Goal: Communication & Community: Answer question/provide support

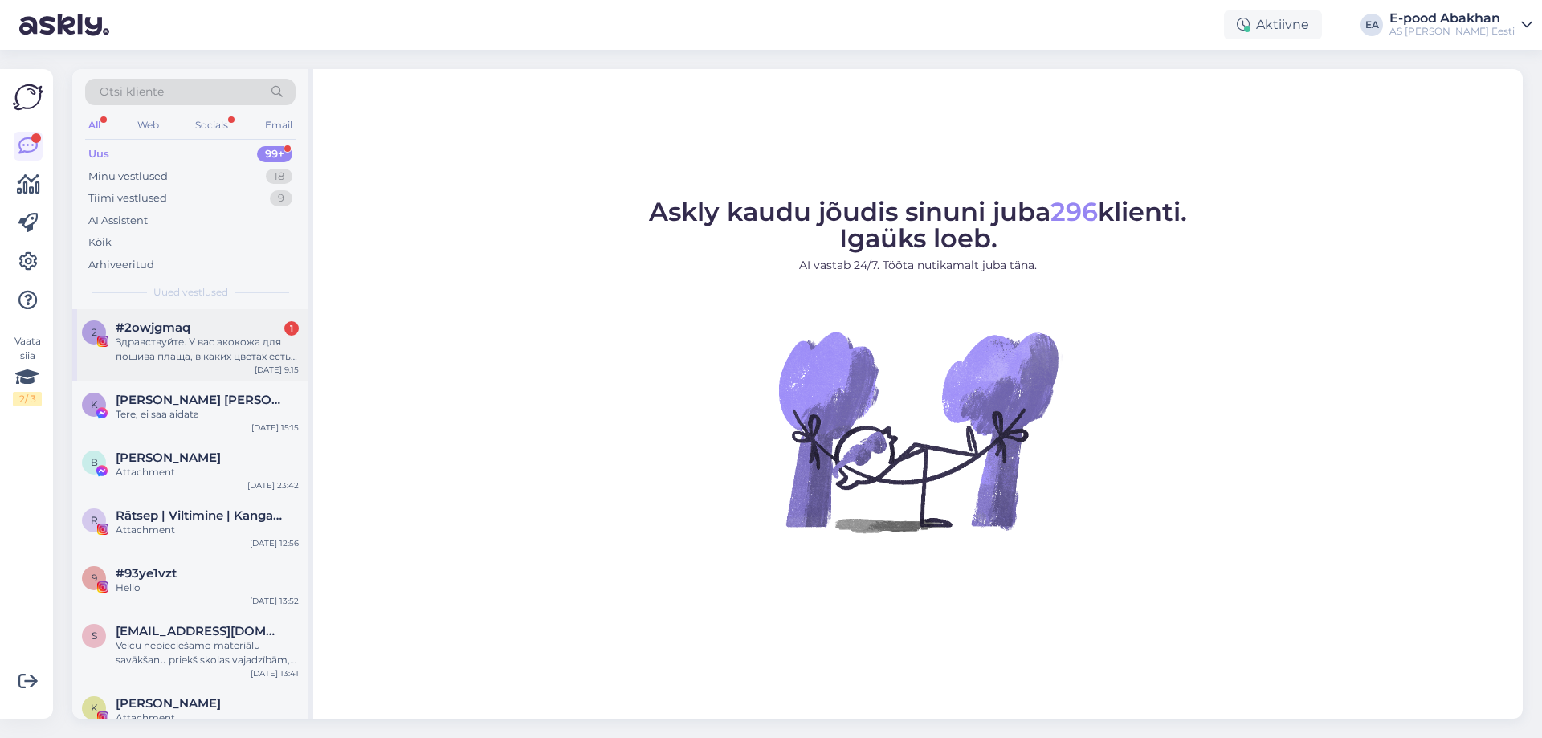
click at [214, 359] on div "Здравствуйте. У вас экокожа для пошива плаща, в каких цветах есть и в каком маг…" at bounding box center [207, 349] width 183 height 29
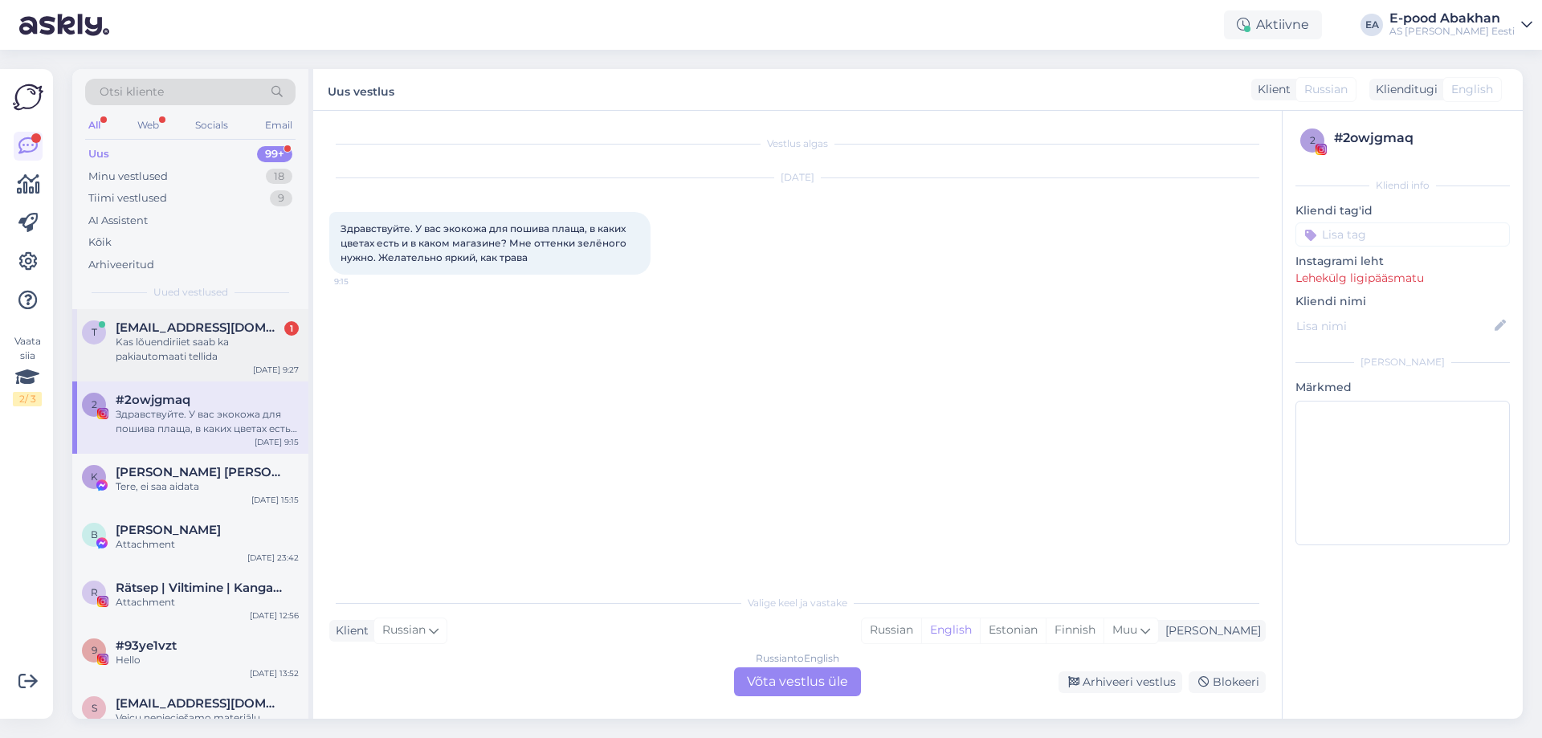
click at [201, 331] on span "[EMAIL_ADDRESS][DOMAIN_NAME]" at bounding box center [199, 327] width 167 height 14
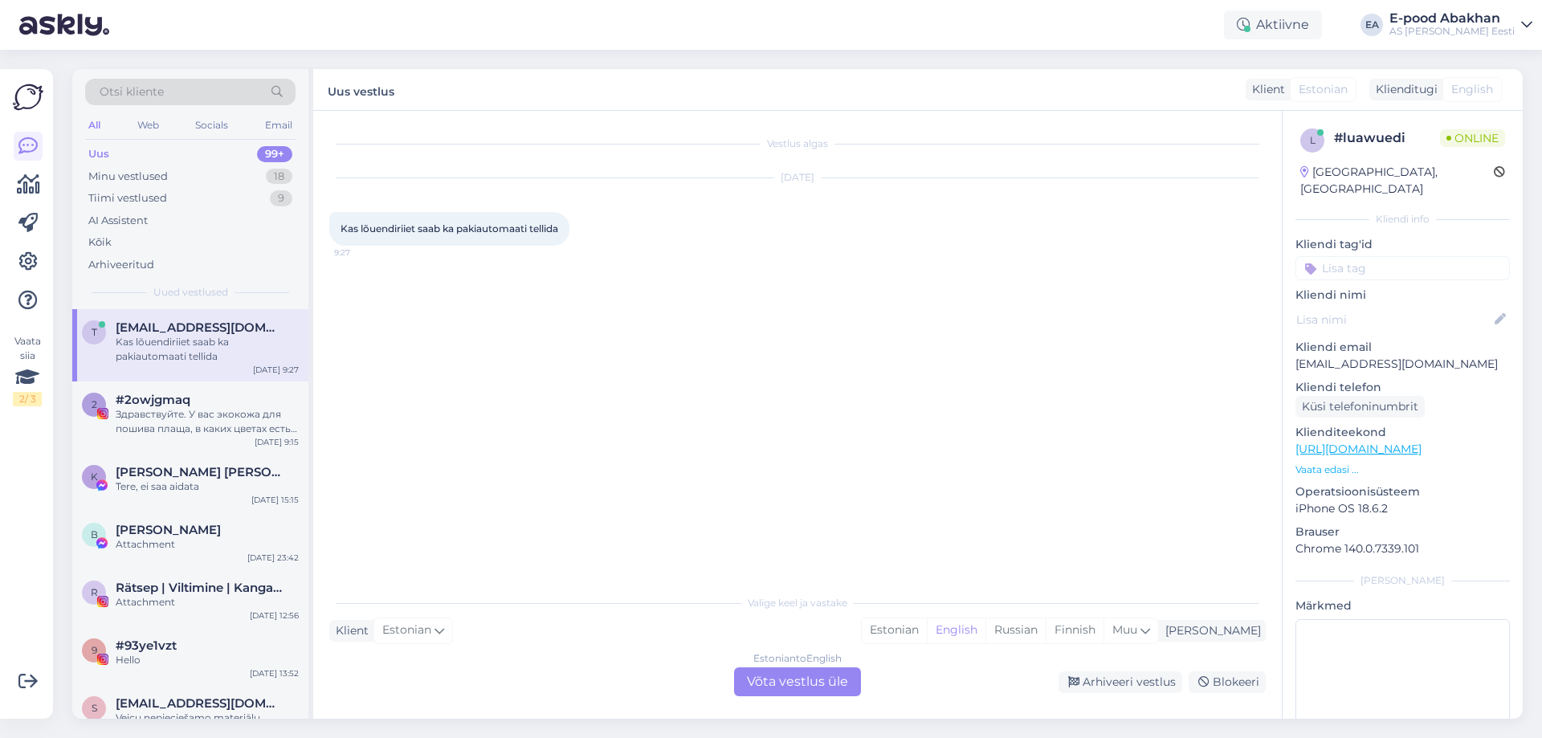
click at [761, 679] on div "Estonian to English Võta vestlus üle" at bounding box center [797, 681] width 127 height 29
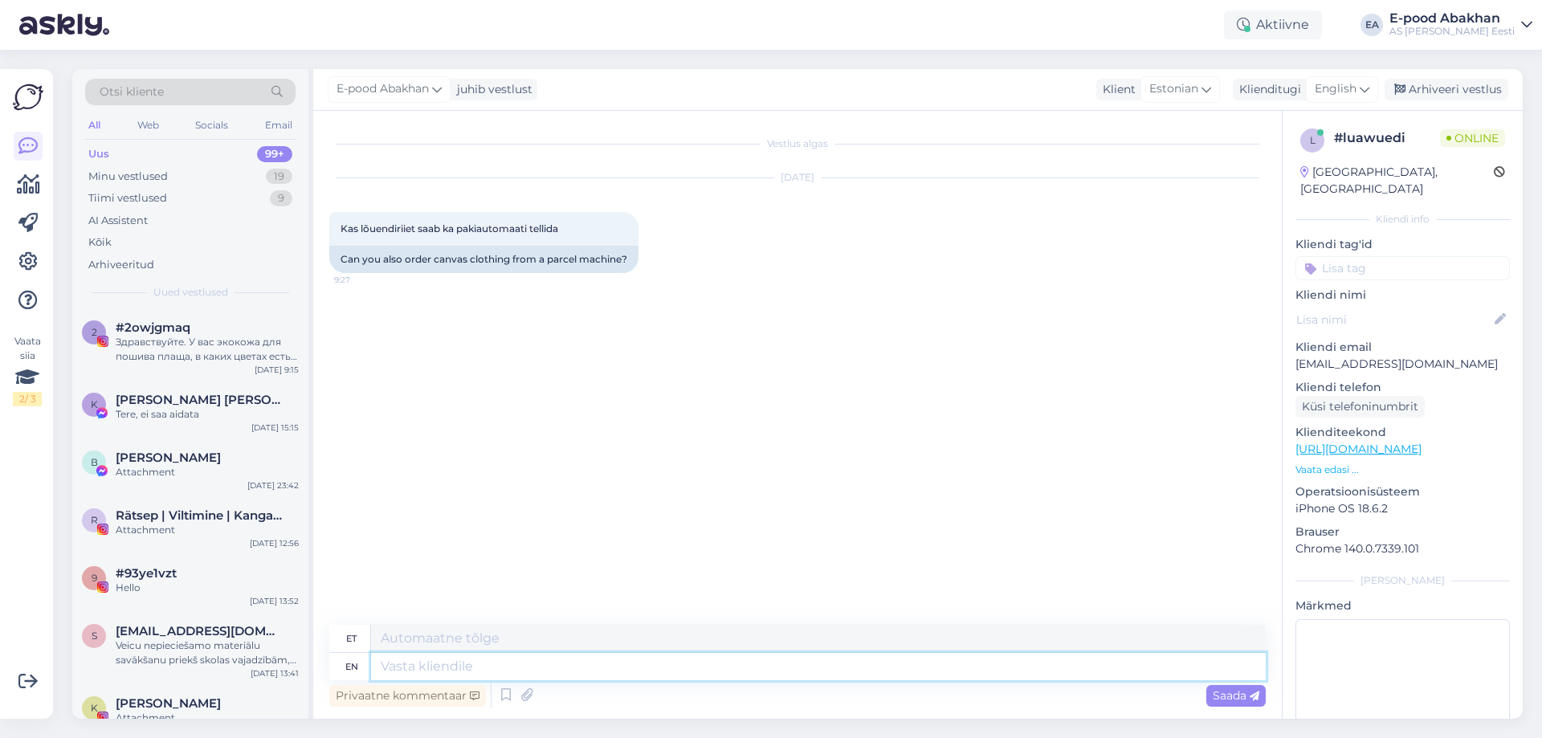
click at [577, 673] on textarea at bounding box center [818, 666] width 895 height 27
type textarea "Tere!"
type textarea "Tere! Jah, sa"
type textarea "Tere! [GEOGRAPHIC_DATA],"
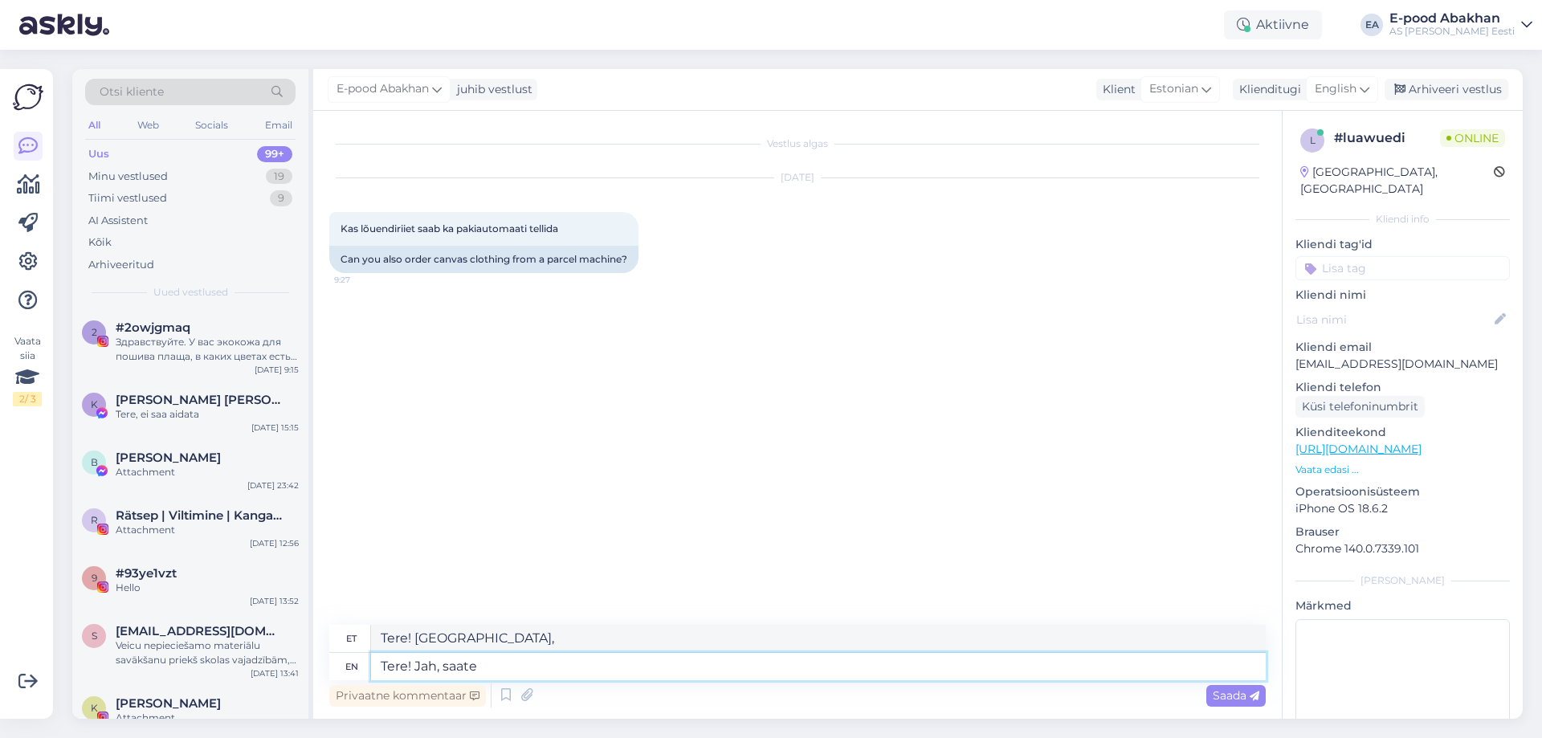
type textarea "Tere! Jah, saate v"
type textarea "Tere! Jah, saate"
type textarea "Tere! Jah, saate vormistada"
type textarea "Tere! Jah, saate vormistada ostu me"
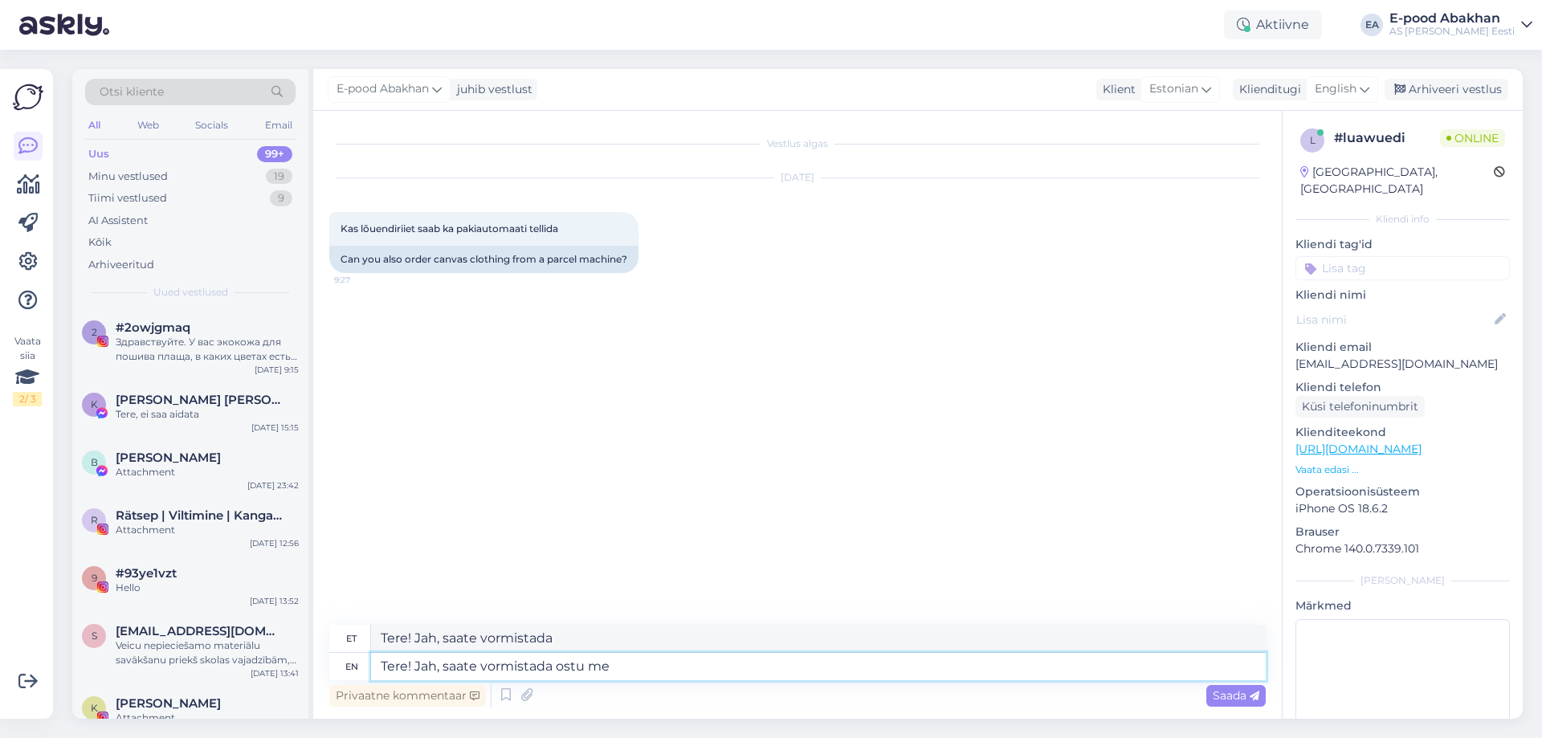
type textarea "Tere! Jah, saate vormistada ostu"
type textarea "Tere! Jah, saate vormistada ostu meie e"
type textarea "Tere! Jah, saate vormistada ostu meie"
type textarea "Tere! Jah, saate vormistada ostu meie e-poes"
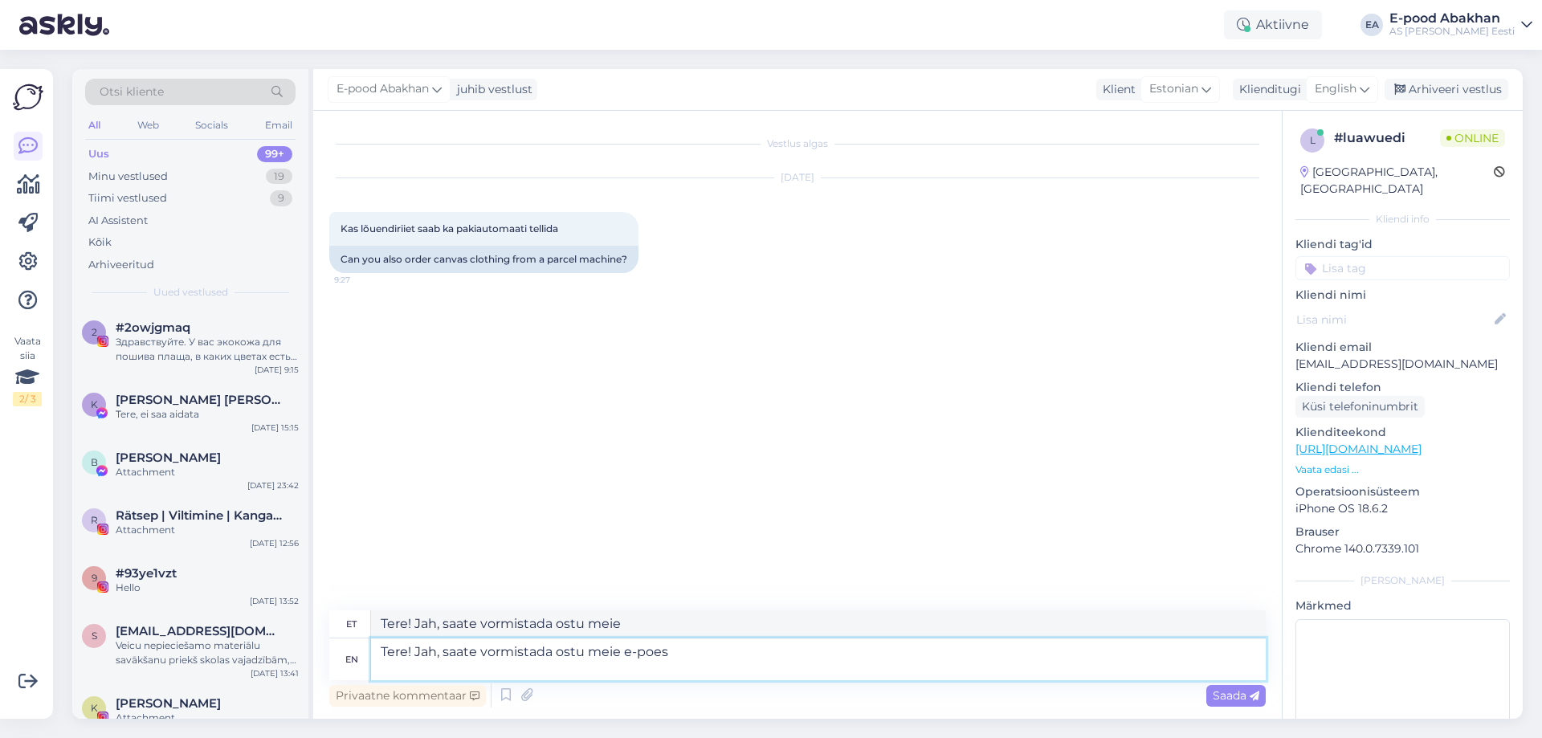
type textarea "Tere! Jah, saate vormistada ostu meie e-poes"
paste textarea "[URL][DOMAIN_NAME]"
type textarea "Tere! Jah, saate vormistada ostu meie e-poes [URL][DOMAIN_NAME]"
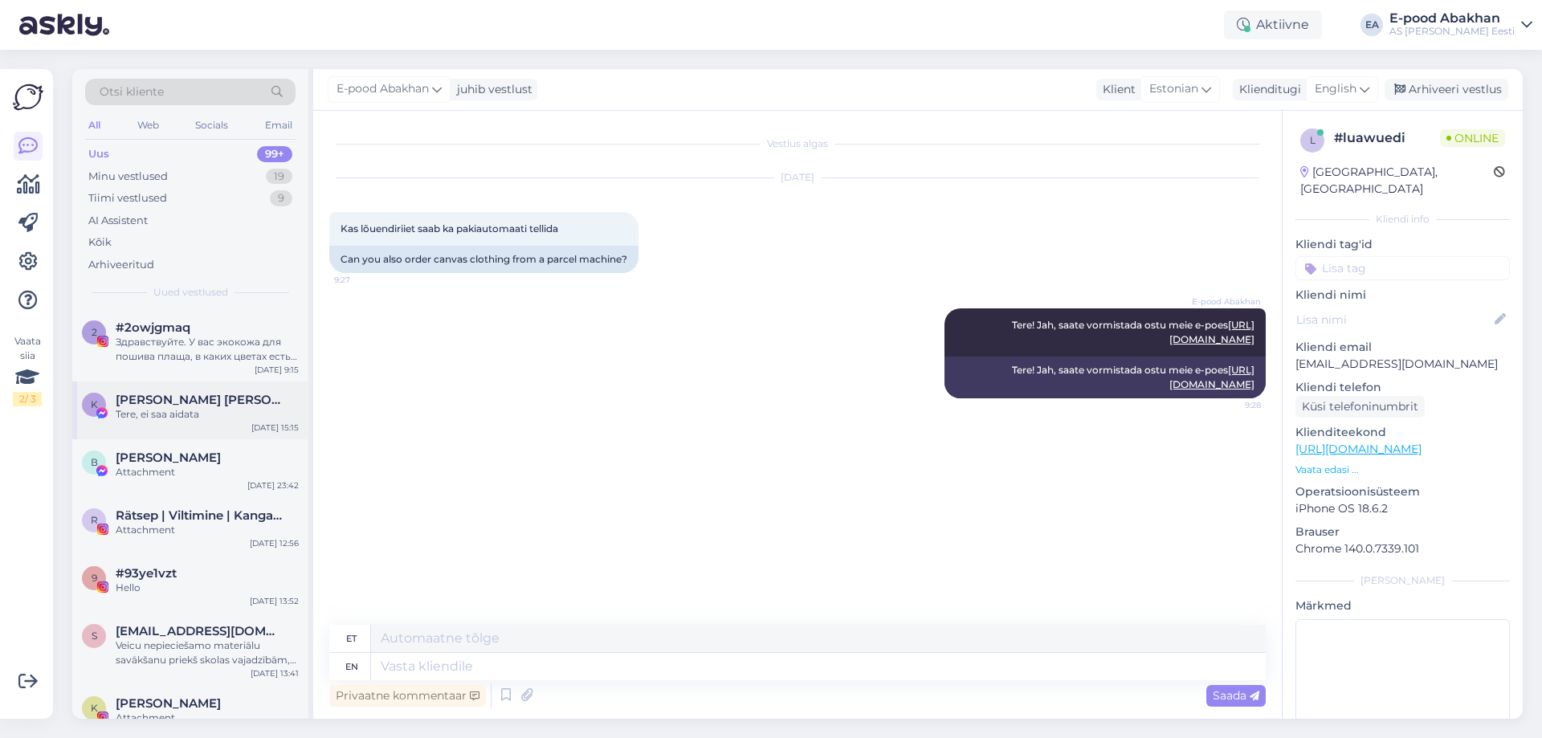
click at [167, 414] on div "Tere, ei saa aidata" at bounding box center [207, 414] width 183 height 14
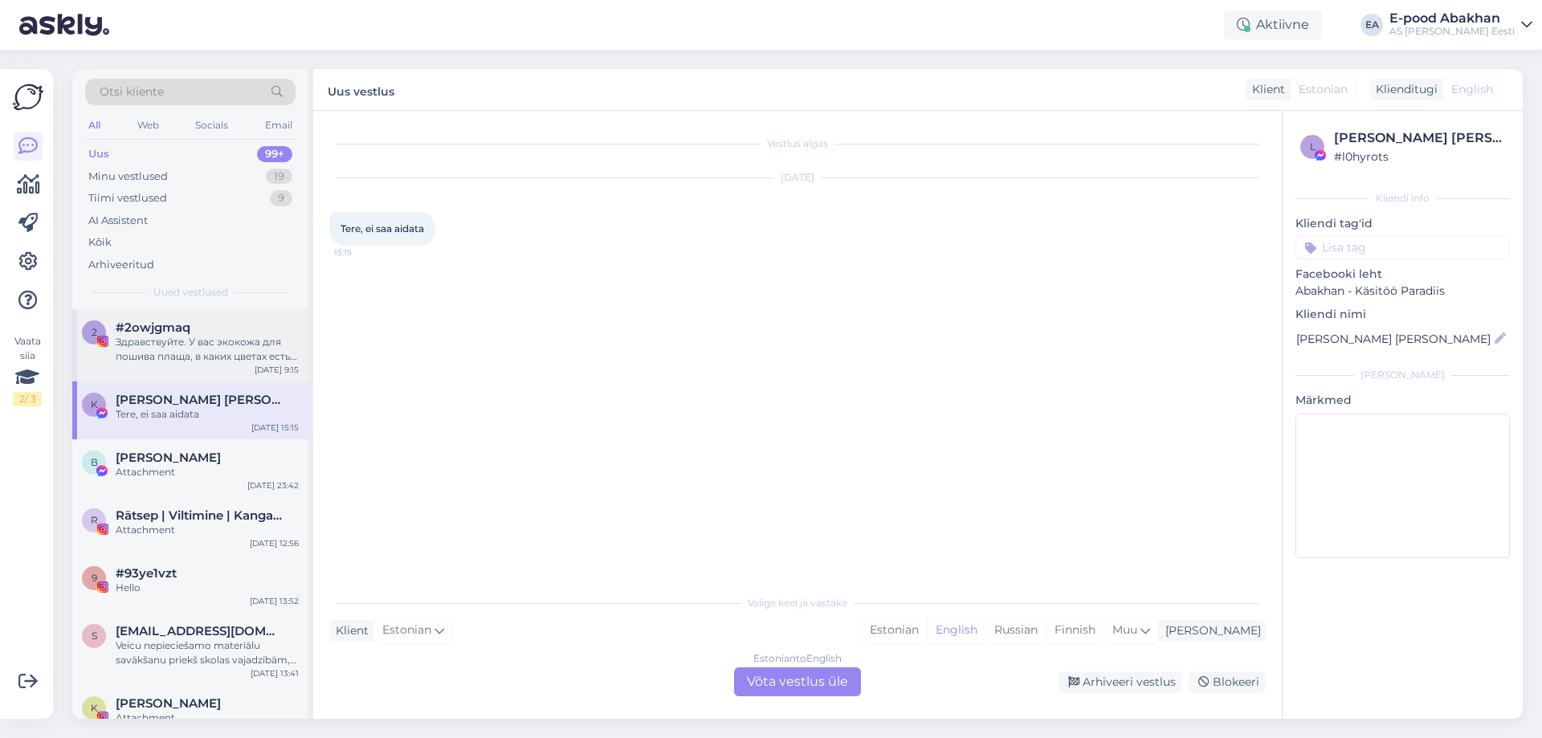
click at [218, 352] on div "Здравствуйте. У вас экокожа для пошива плаща, в каких цветах есть и в каком маг…" at bounding box center [207, 349] width 183 height 29
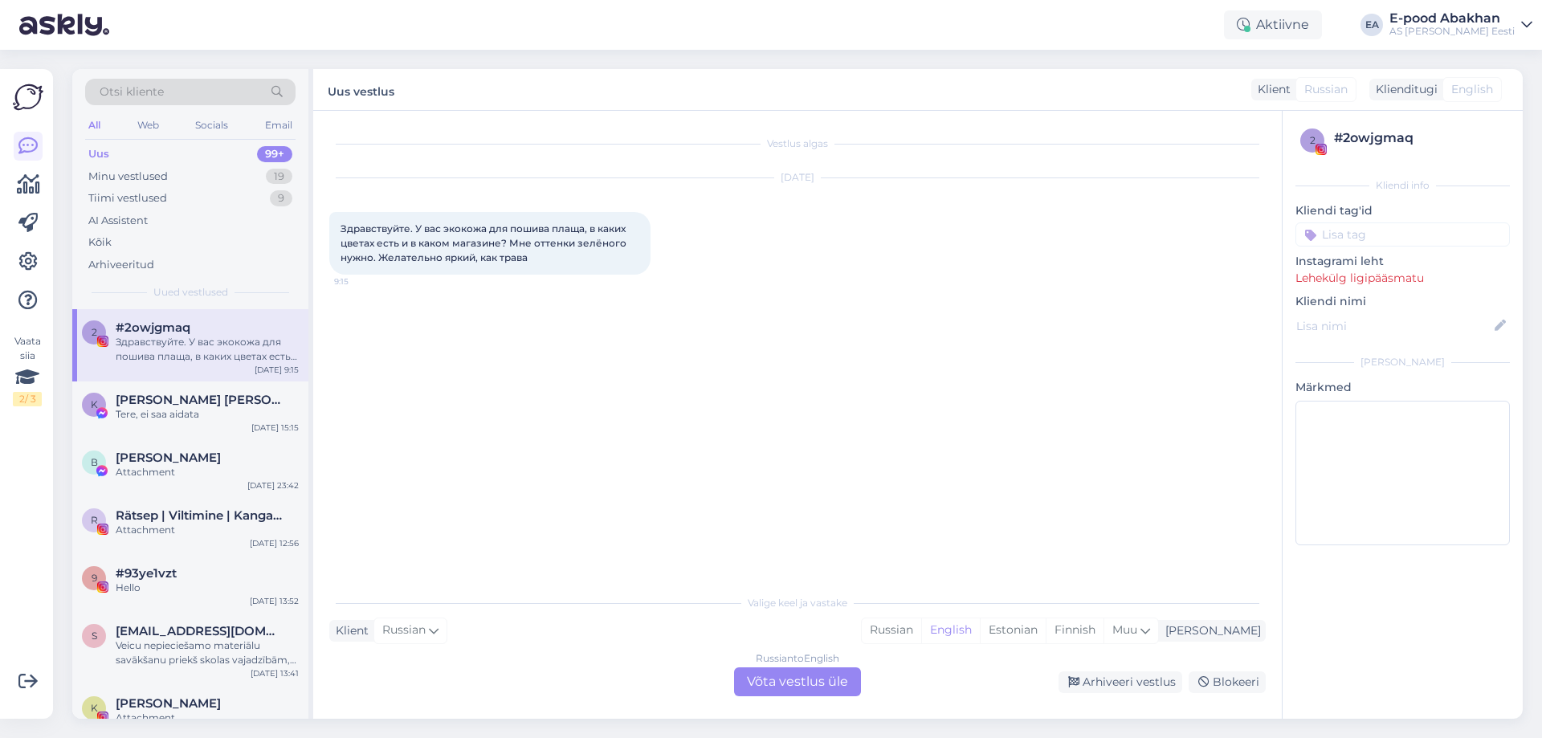
click at [807, 681] on div "Russian to English Võta vestlus üle" at bounding box center [797, 681] width 127 height 29
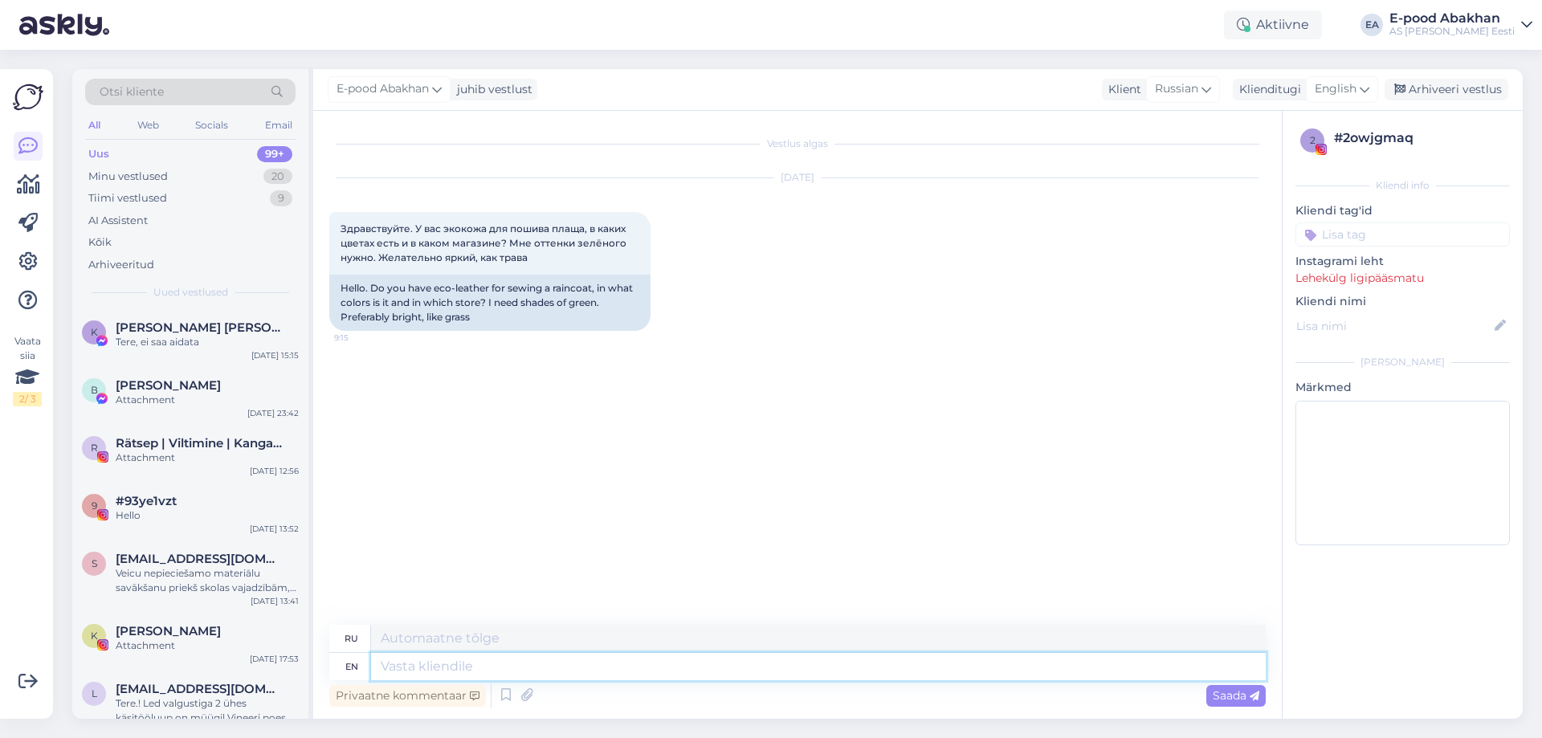
click at [538, 663] on textarea at bounding box center [818, 666] width 895 height 27
type textarea "Hello!"
type textarea "Привет!"
type textarea "Hello! What"
type textarea "Привет! Что?"
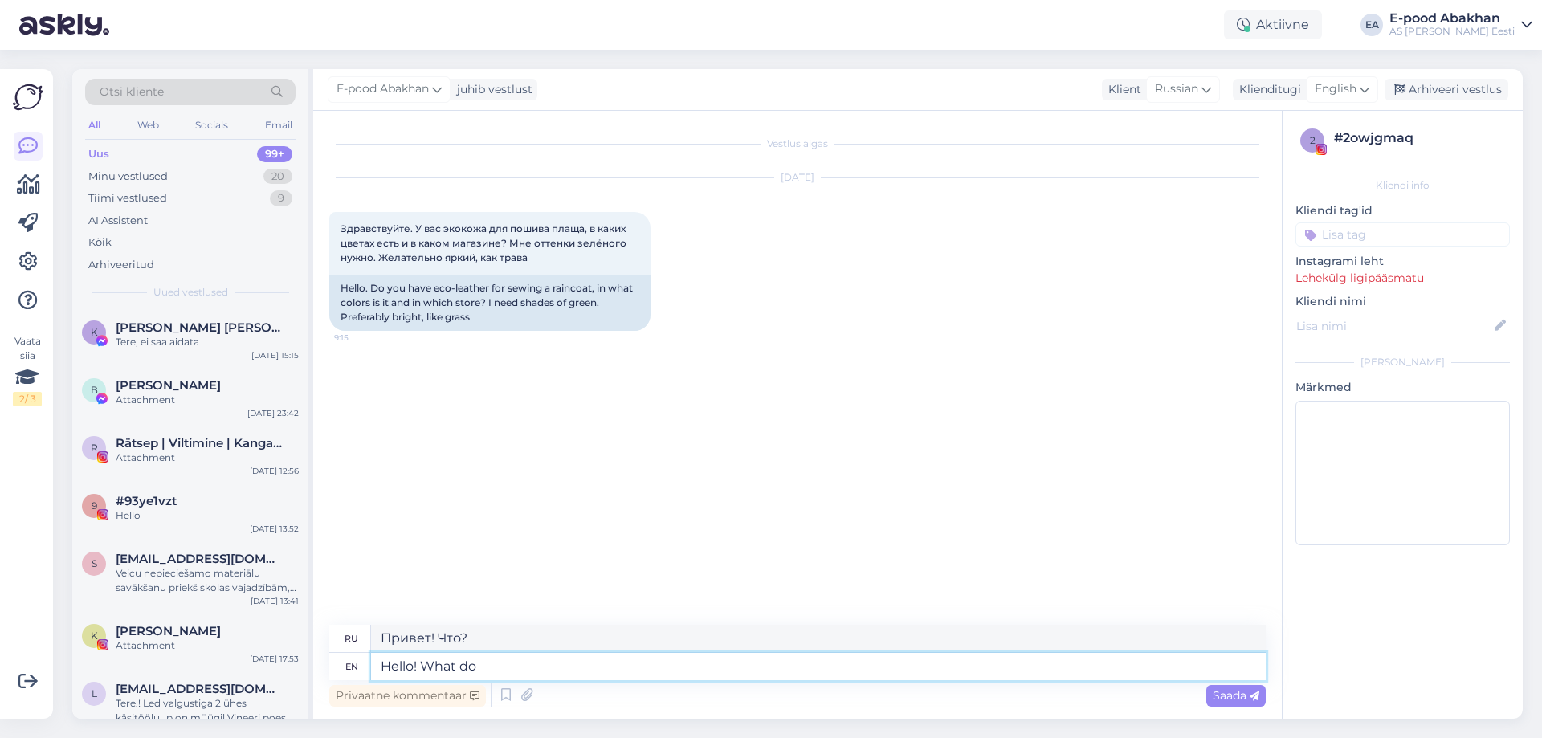
type textarea "Hello! What do"
type textarea "Привет! Что делаешь?"
type textarea "Hello! What do you me"
type textarea "Привет! Что ты делаешь?"
type textarea "Hello! What do you mean"
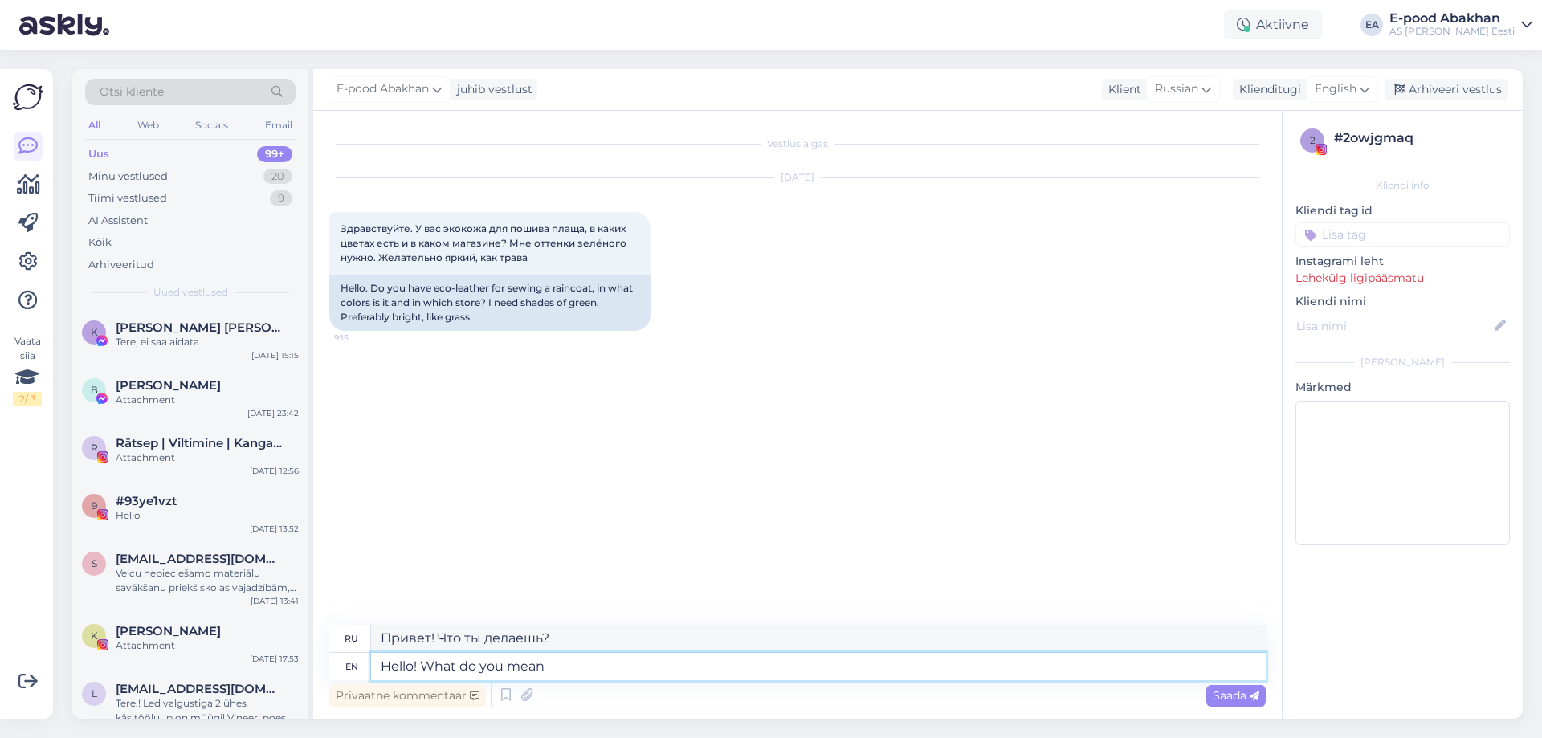
type textarea "Привет! Что ты имеешь в виду?"
type textarea "Hello! What do you mean"
click at [472, 635] on textarea "Привет! Что ты имеешь в виду?" at bounding box center [818, 638] width 895 height 27
click at [537, 642] on textarea "Привет! Что вы имеешь в виду?" at bounding box center [818, 638] width 895 height 27
type textarea "Привет! Что вы имеете в виду?"
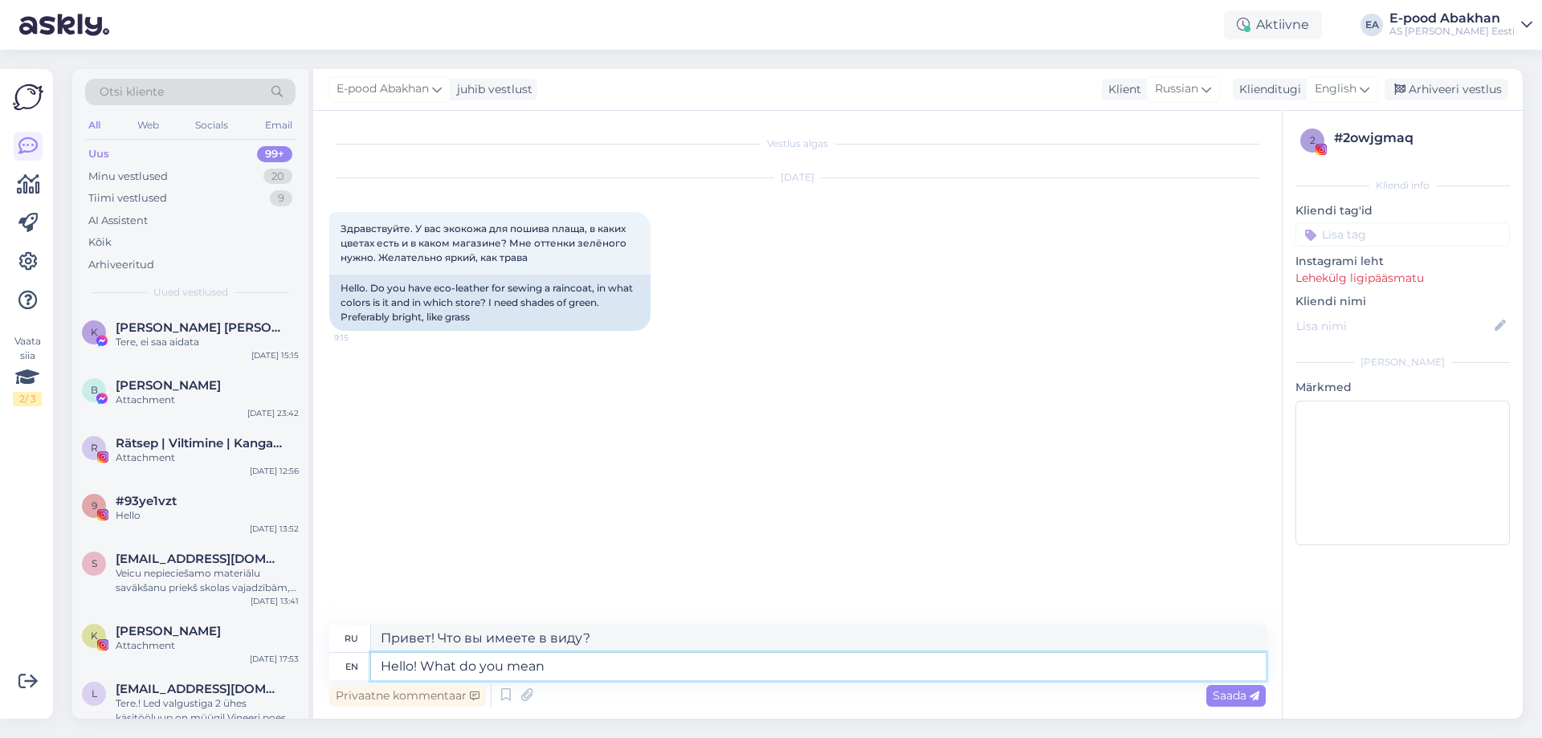
click at [559, 659] on textarea "Hello! What do you mean" at bounding box center [818, 666] width 895 height 27
type textarea "Hello! What do you mean eco-leather_"
type textarea "Здравствуйте! Что вы имеете в виду под экокожей?"
type textarea "Hello! What do you mean eco-leather?"
type textarea "Здравствуйте! Что вы подразумеваете под экокожей?"
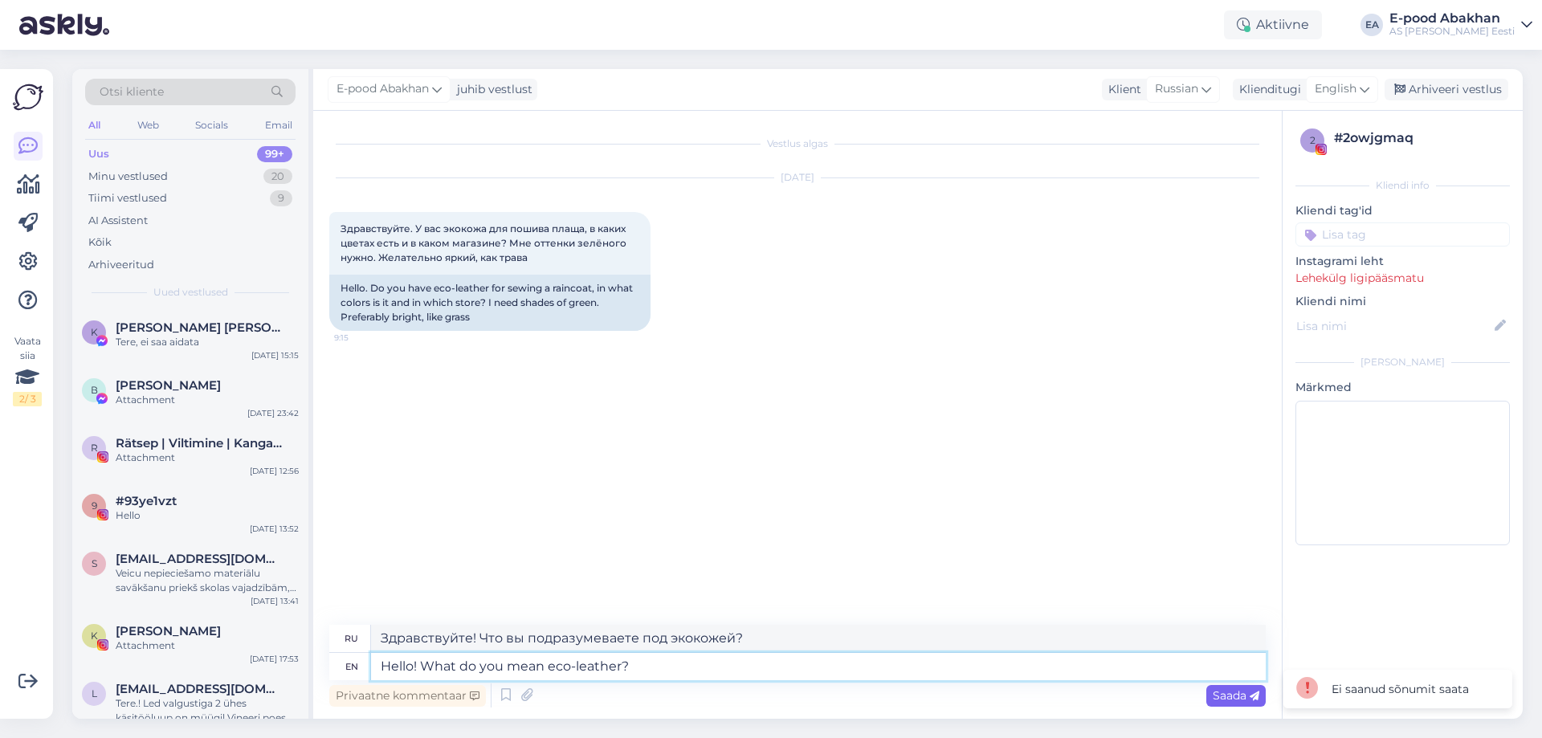
type textarea "Hello! What do you mean eco-leather?"
click at [1229, 689] on span "Saada" at bounding box center [1236, 695] width 47 height 14
click at [715, 663] on textarea "Hello! What do you mean eco-leather?" at bounding box center [818, 666] width 895 height 27
click at [1413, 698] on div "Ei saanud sõnumit saata" at bounding box center [1397, 689] width 229 height 39
drag, startPoint x: 420, startPoint y: 664, endPoint x: 0, endPoint y: 664, distance: 420.0
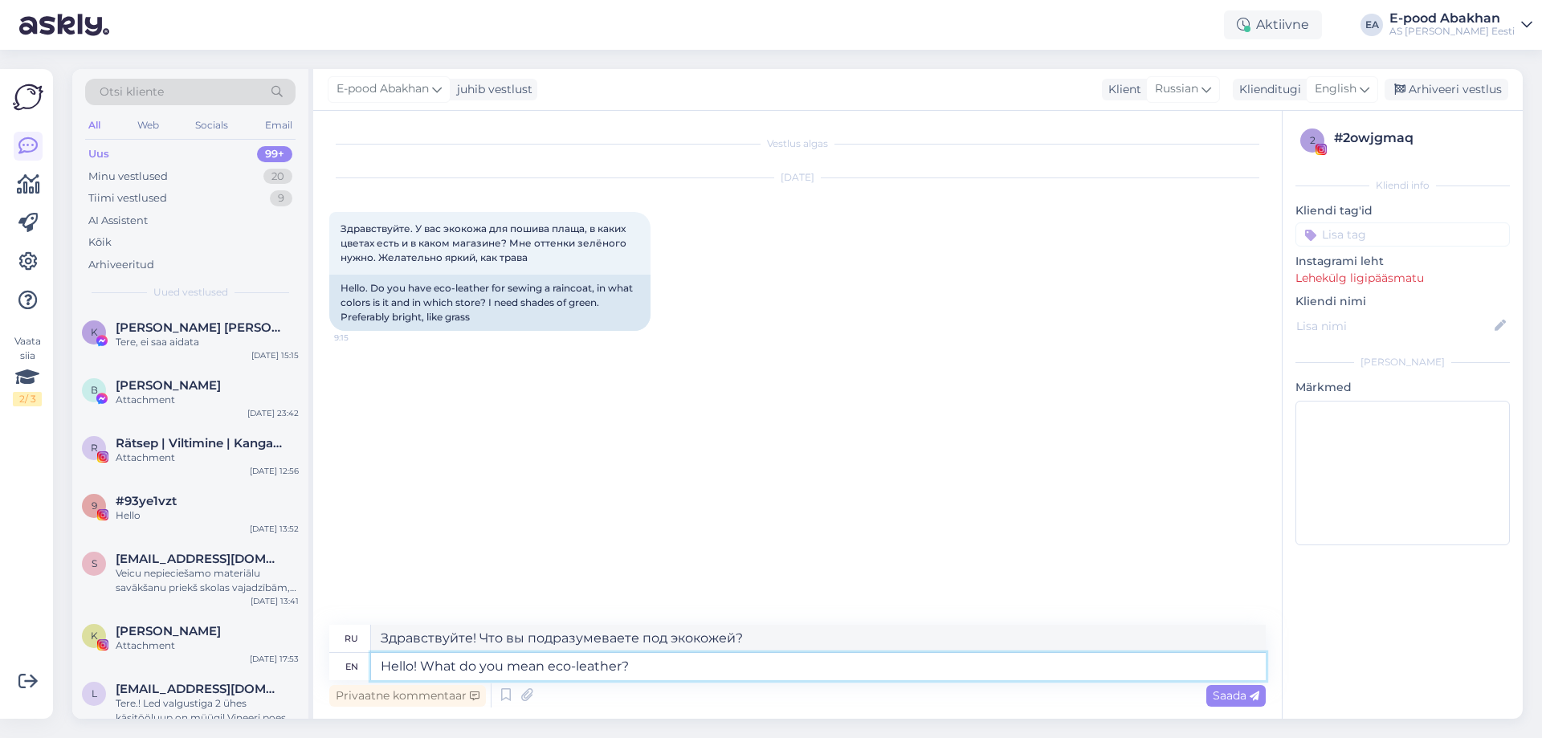
click at [0, 664] on div "Vaata siia 2 / 3 Võimalused Veendu, et Askly loob sulle väärtust. Sulge Ühenda …" at bounding box center [771, 394] width 1542 height 688
click at [516, 440] on div "Vestlus algas [DATE] Здравствуйте. У вас экокожа для пошива плаща, в каких цвет…" at bounding box center [804, 368] width 951 height 483
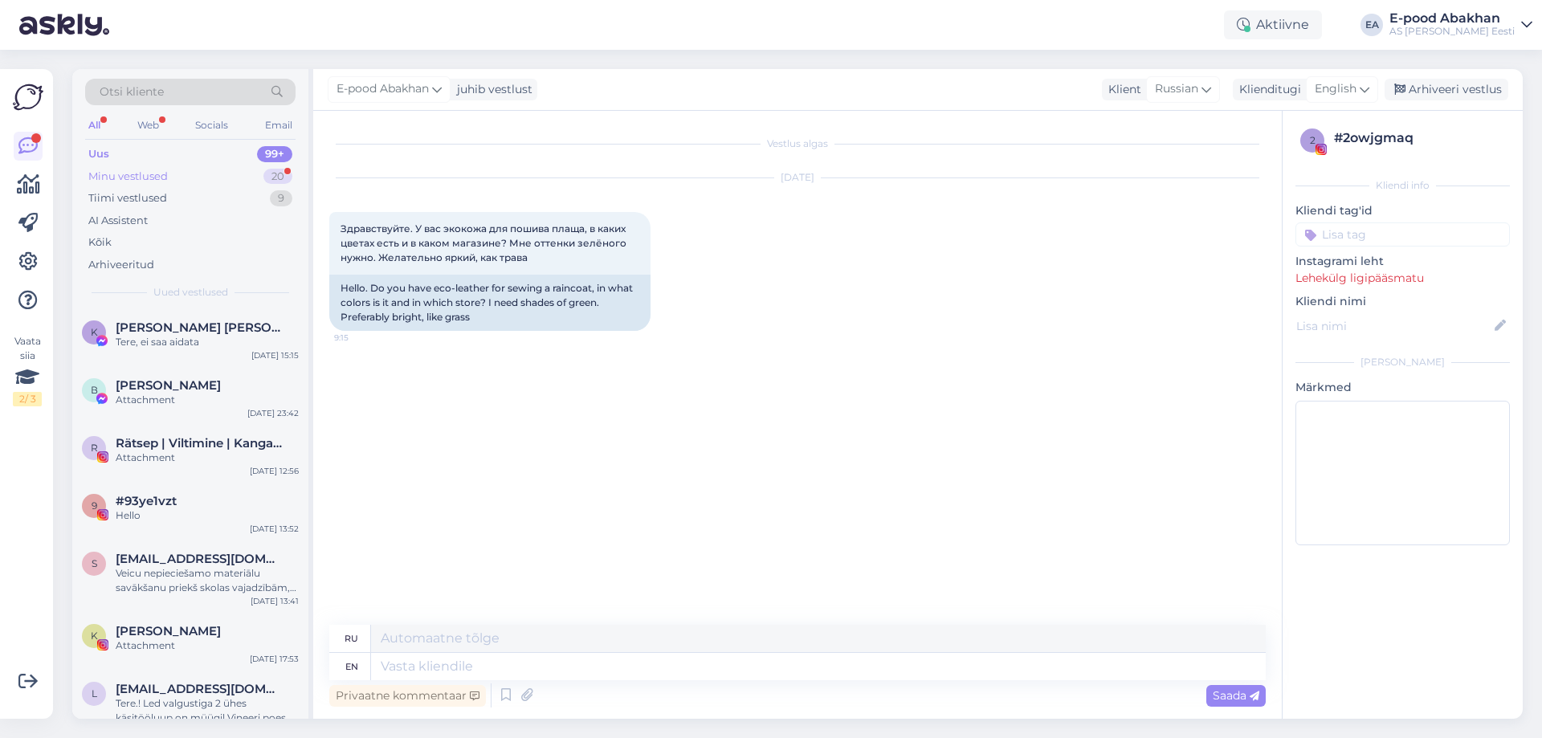
click at [211, 176] on div "Minu vestlused 20" at bounding box center [190, 176] width 210 height 22
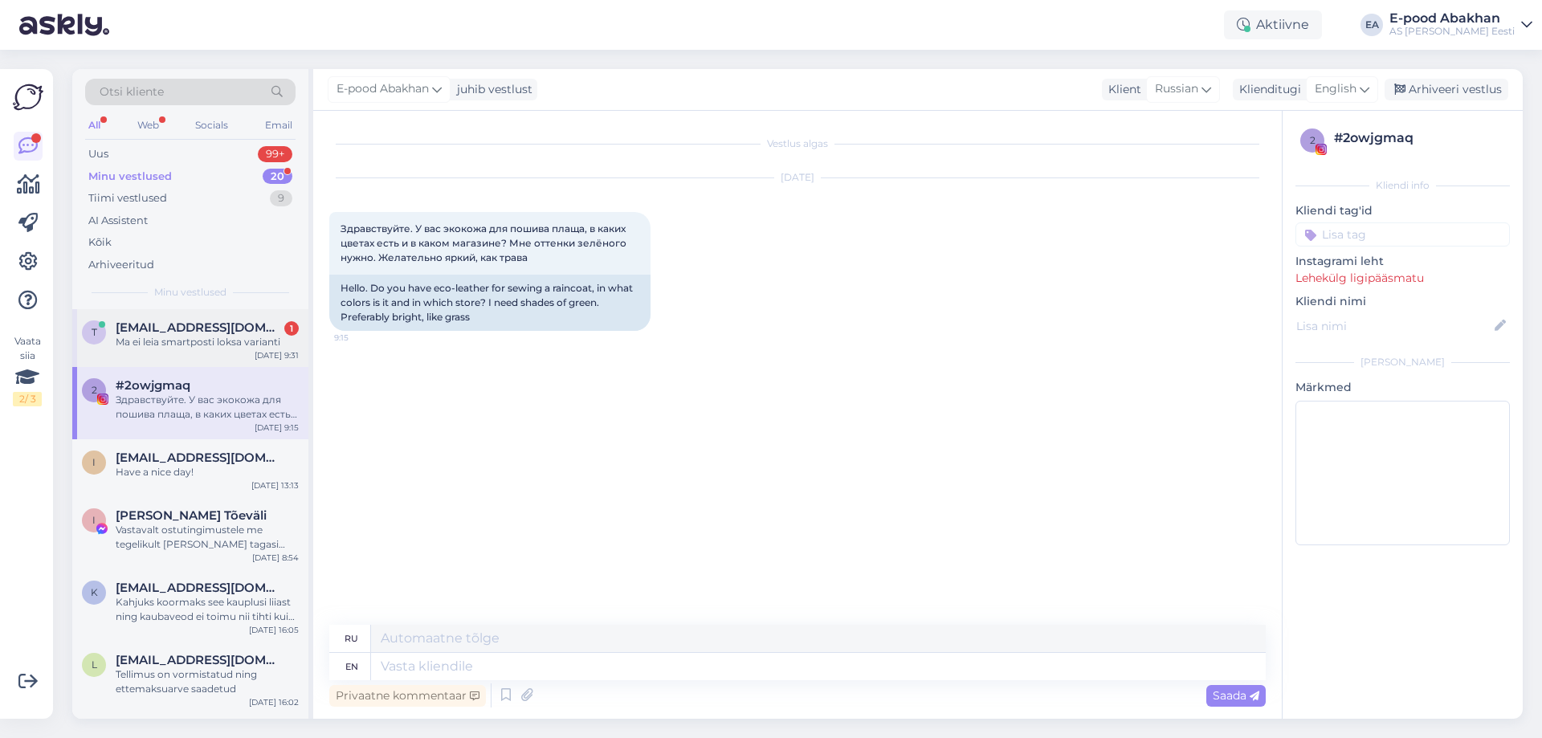
click at [228, 360] on div "t [EMAIL_ADDRESS][DOMAIN_NAME] 1 Ma ei leia smartposti loksa varianti [DATE] 9:…" at bounding box center [190, 338] width 236 height 58
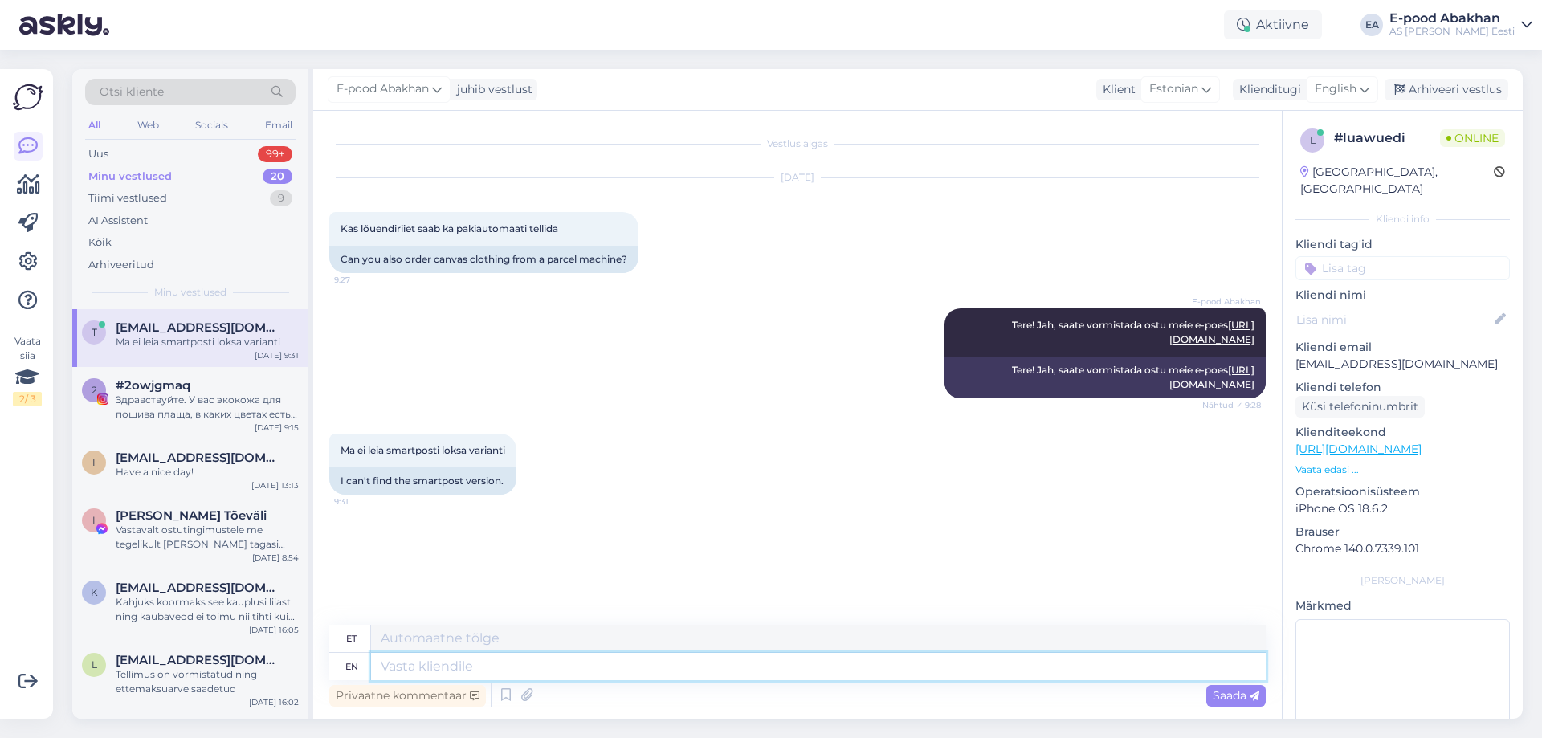
click at [476, 674] on textarea at bounding box center [818, 666] width 895 height 27
click at [520, 694] on icon at bounding box center [527, 695] width 22 height 24
click at [413, 671] on textarea at bounding box center [818, 666] width 895 height 27
paste textarea "L"
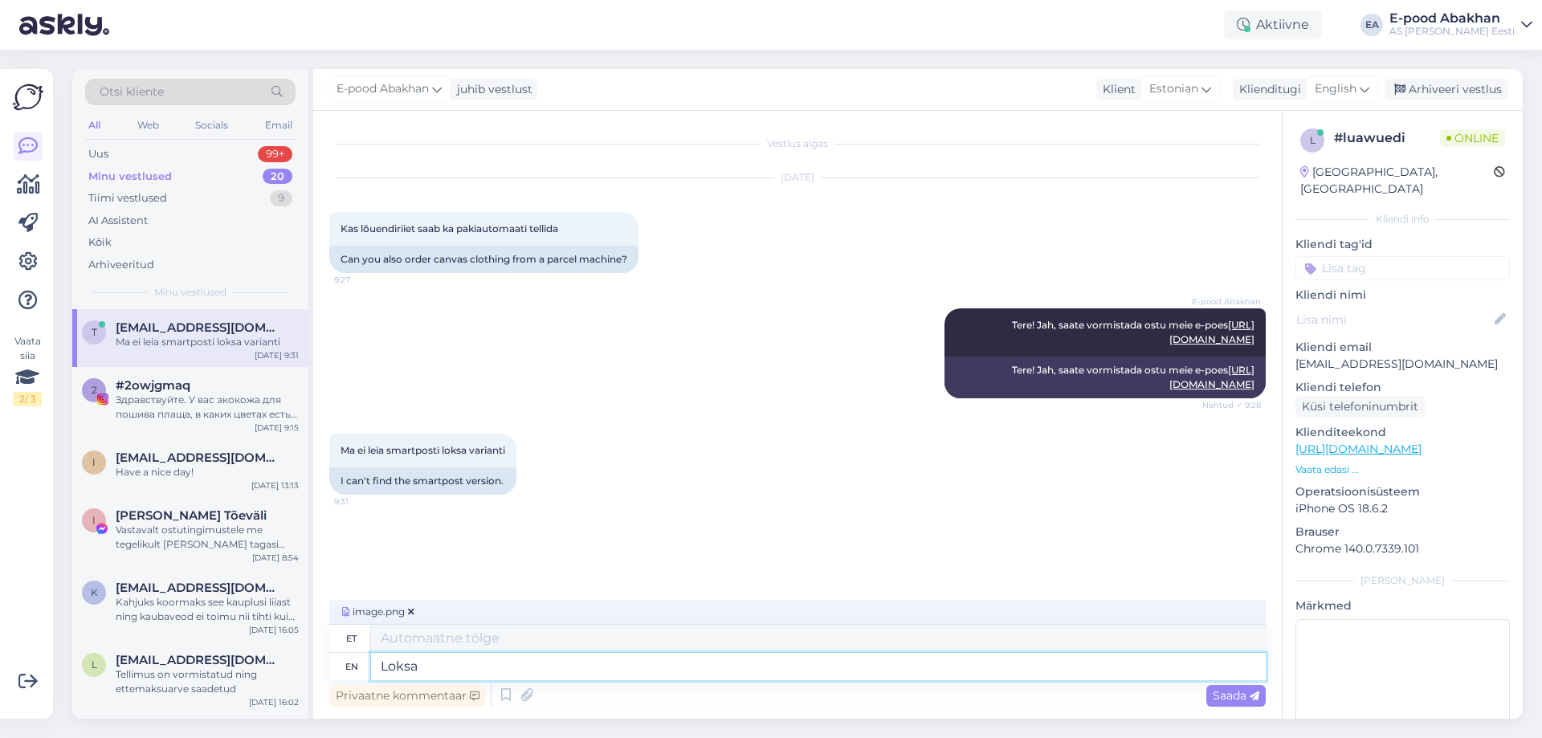
type textarea "Loksa"
type textarea "[PERSON_NAME]"
type textarea "Loksa [PERSON_NAME] pakiautomaat"
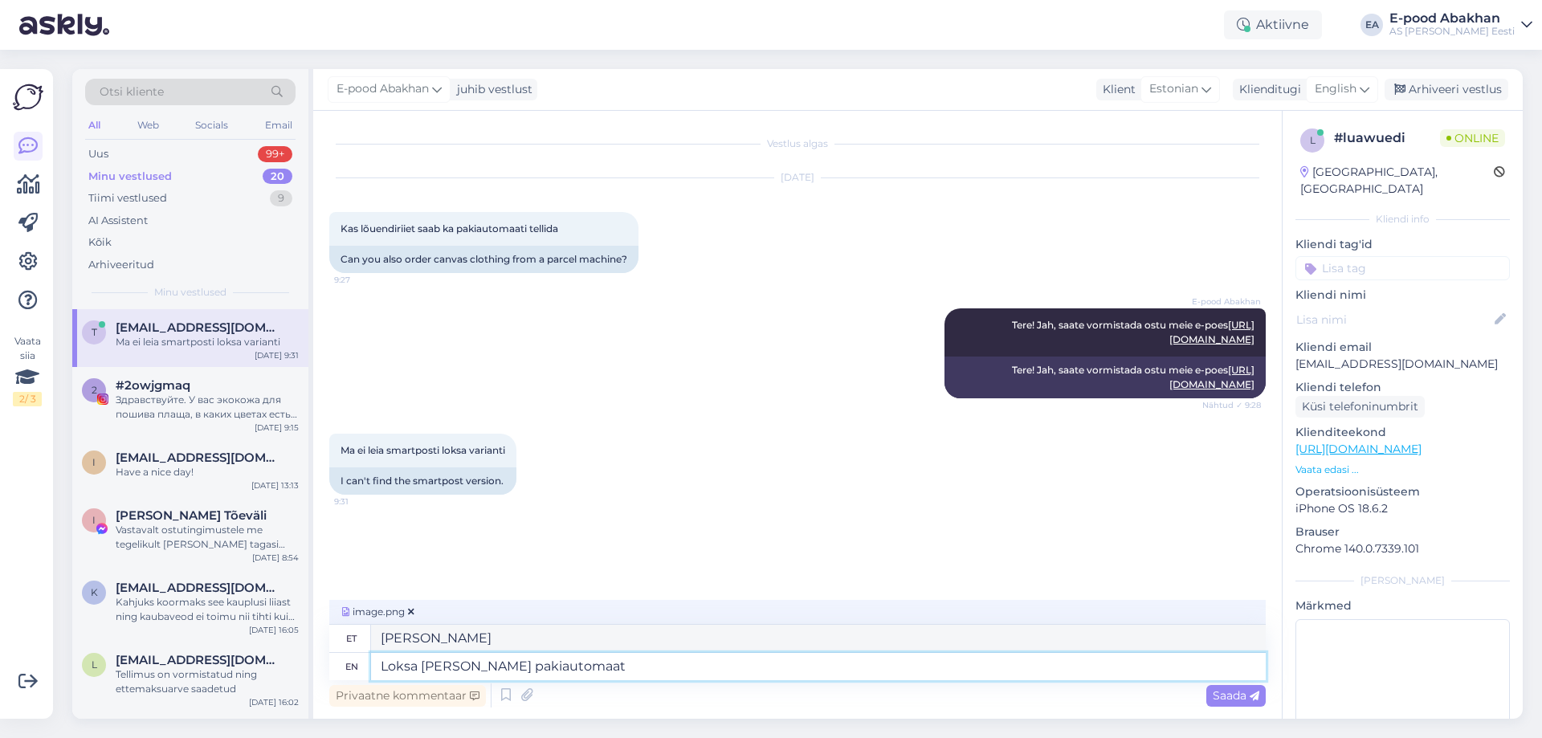
type textarea "Loksa [PERSON_NAME] pakiautomaat"
type textarea "Loksa [PERSON_NAME] pakiautomaat asub"
type textarea "Loksa [PERSON_NAME] pakiautomaat asub [GEOGRAPHIC_DATA]"
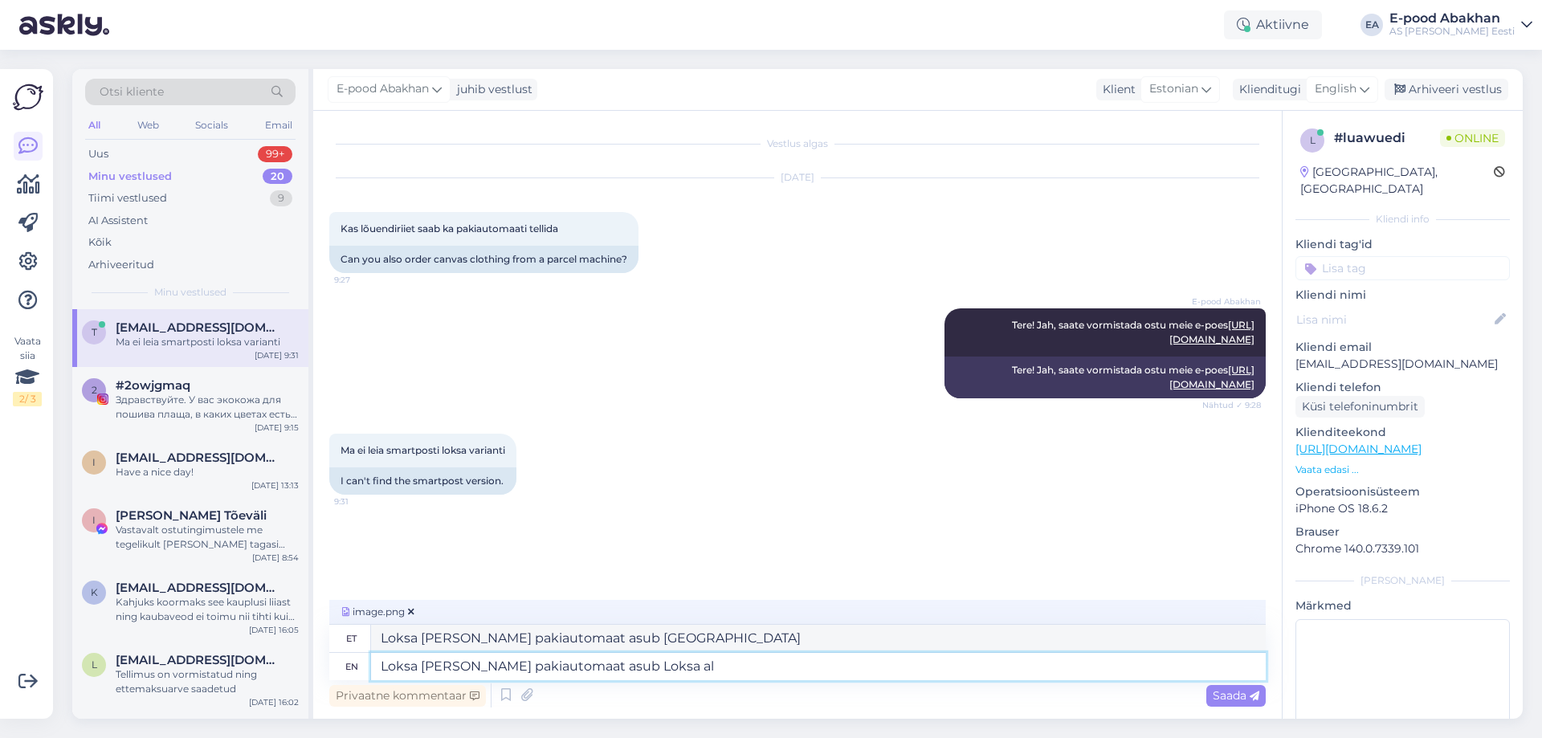
type textarea "Loksa [PERSON_NAME] pakiautomaat asub [GEOGRAPHIC_DATA] all"
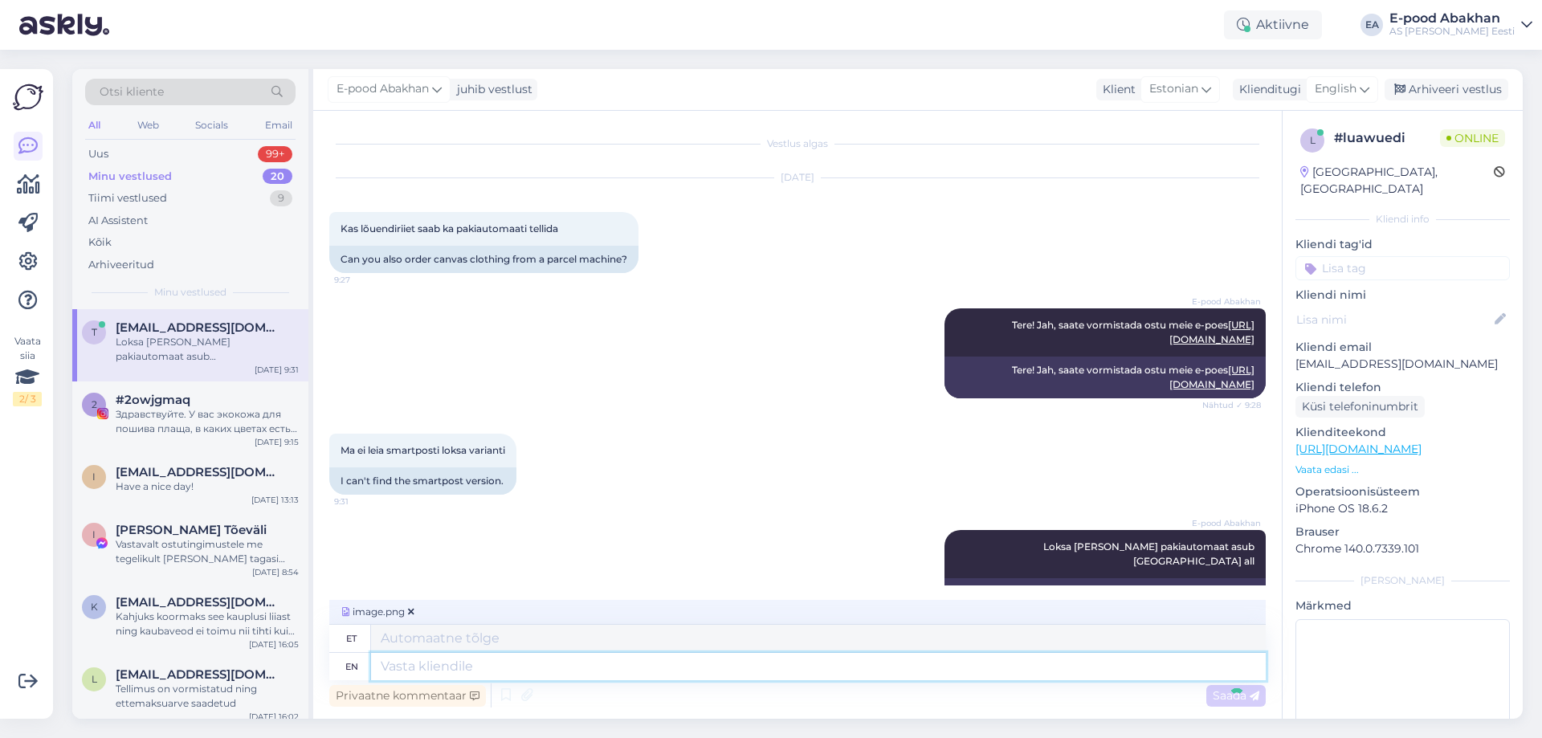
scroll to position [100, 0]
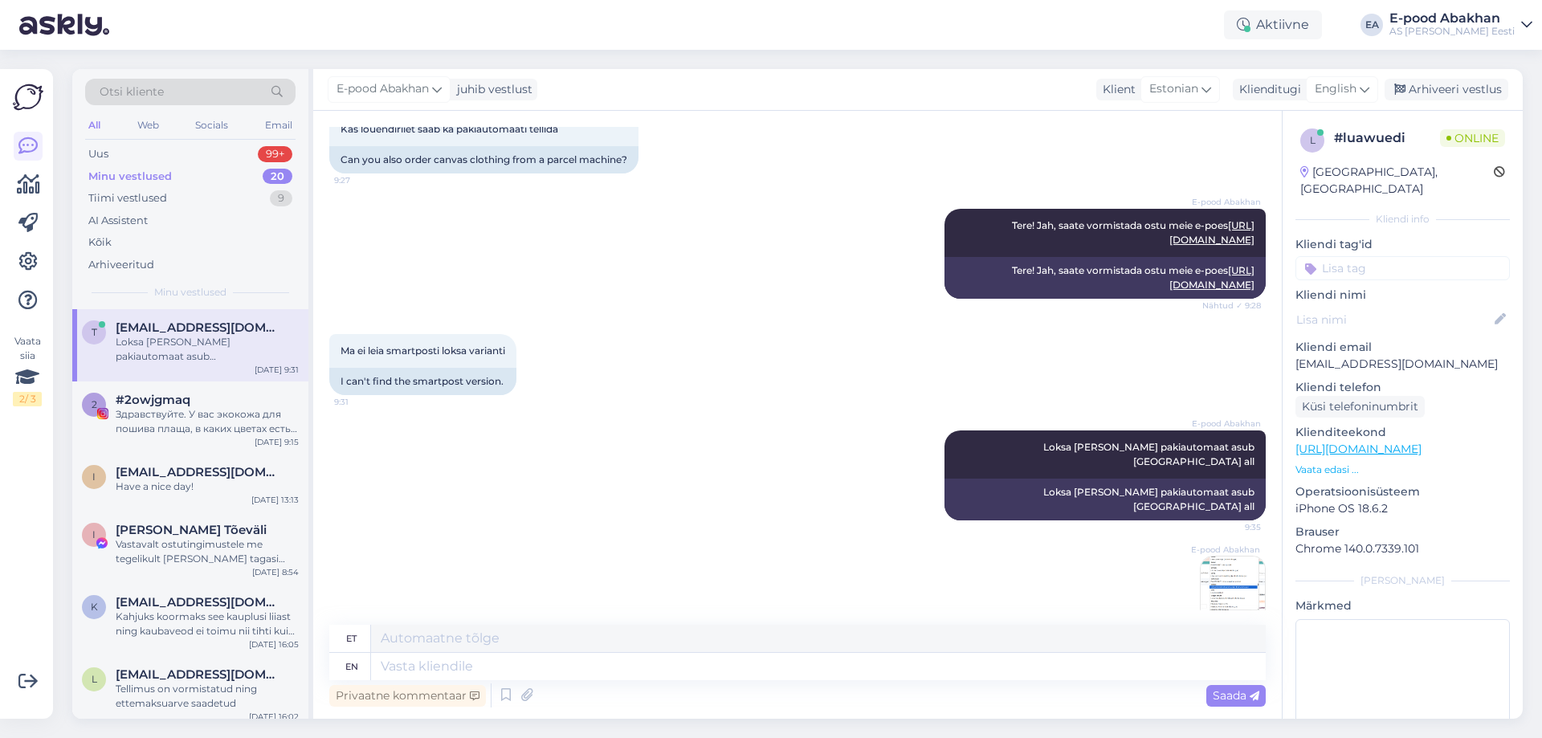
click at [1229, 557] on img at bounding box center [1233, 589] width 64 height 64
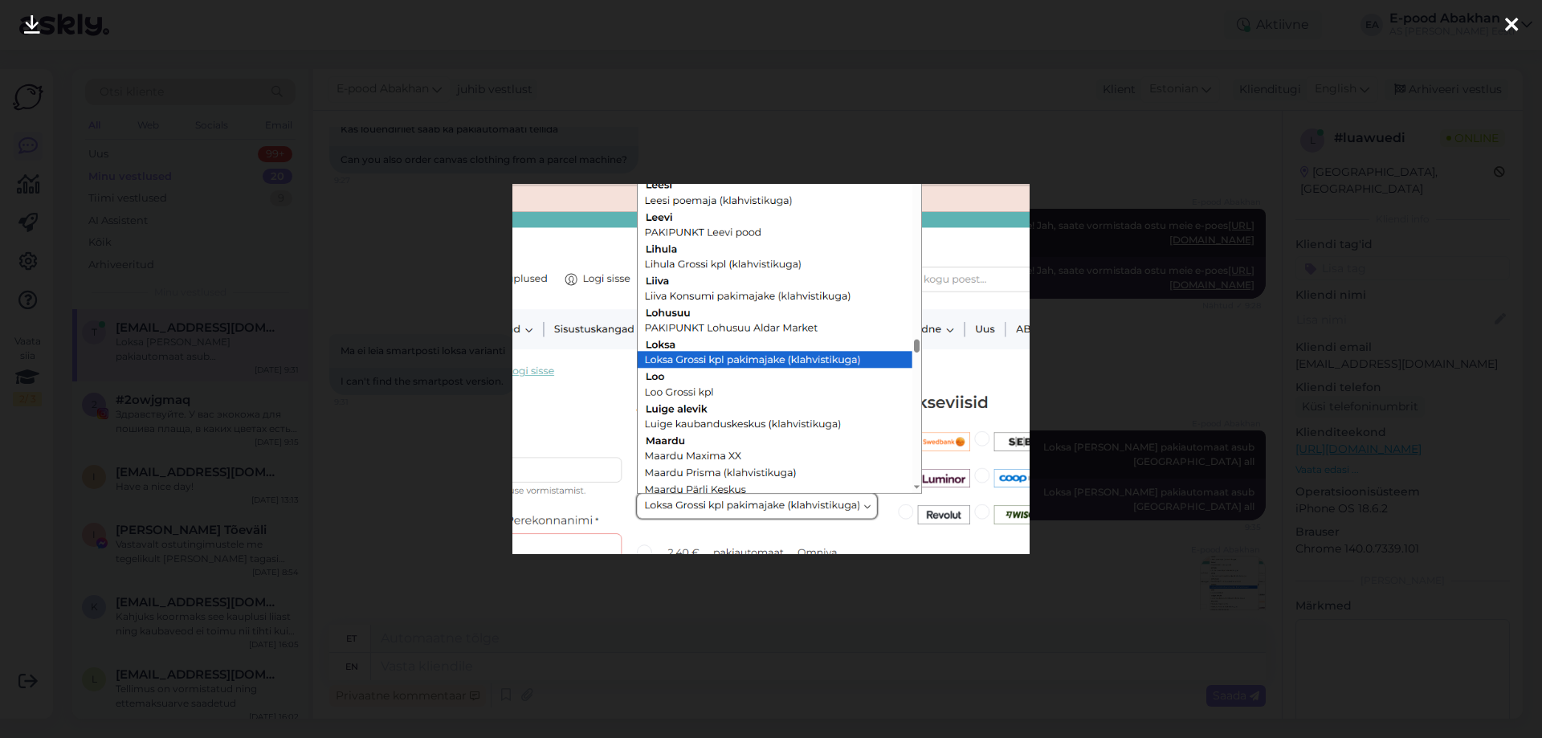
click at [1250, 331] on div at bounding box center [771, 369] width 1542 height 738
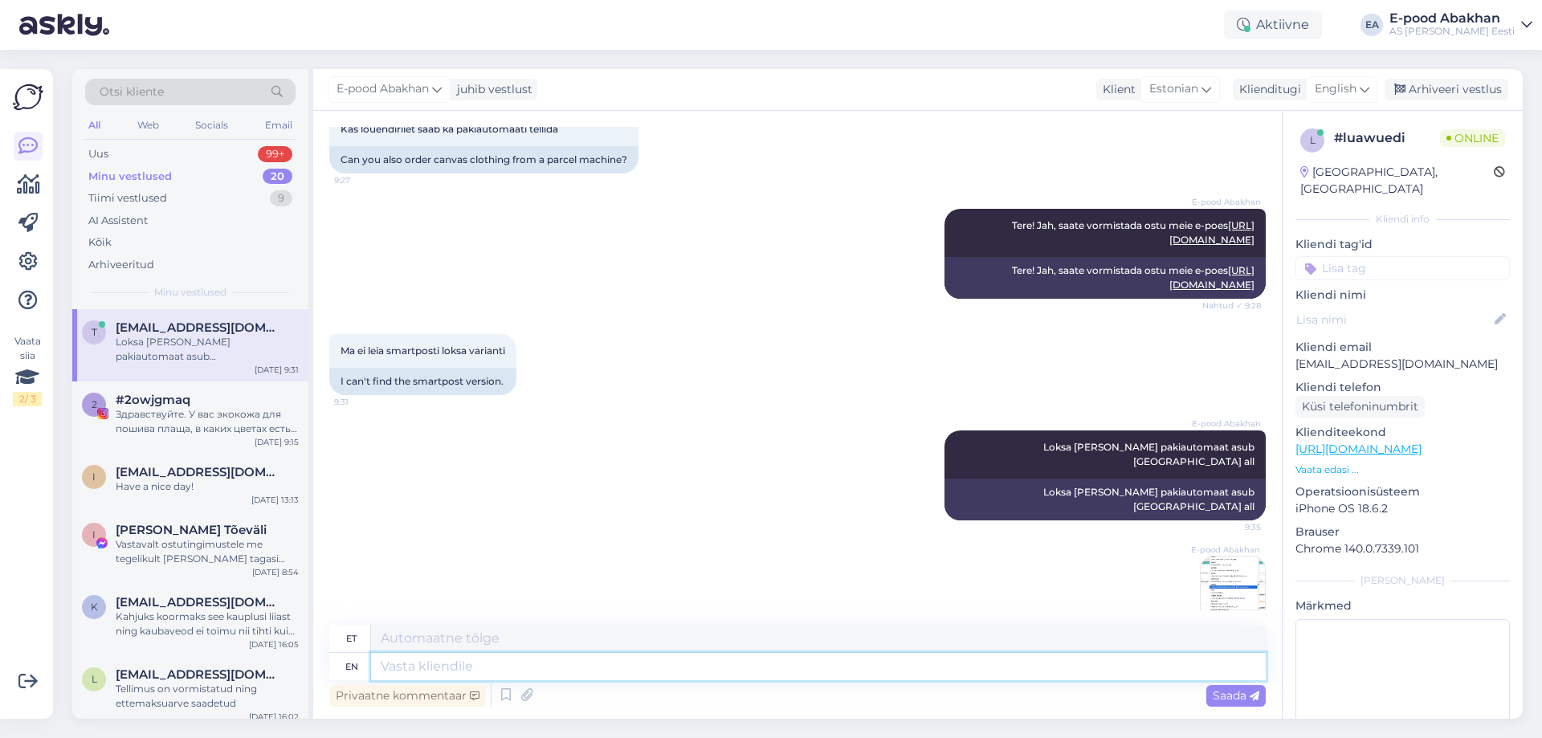
click at [522, 671] on textarea at bounding box center [818, 666] width 895 height 27
type textarea "[MEDICAL_DATA] r"
type textarea "Keskmine"
type textarea "[MEDICAL_DATA] rippmenüü"
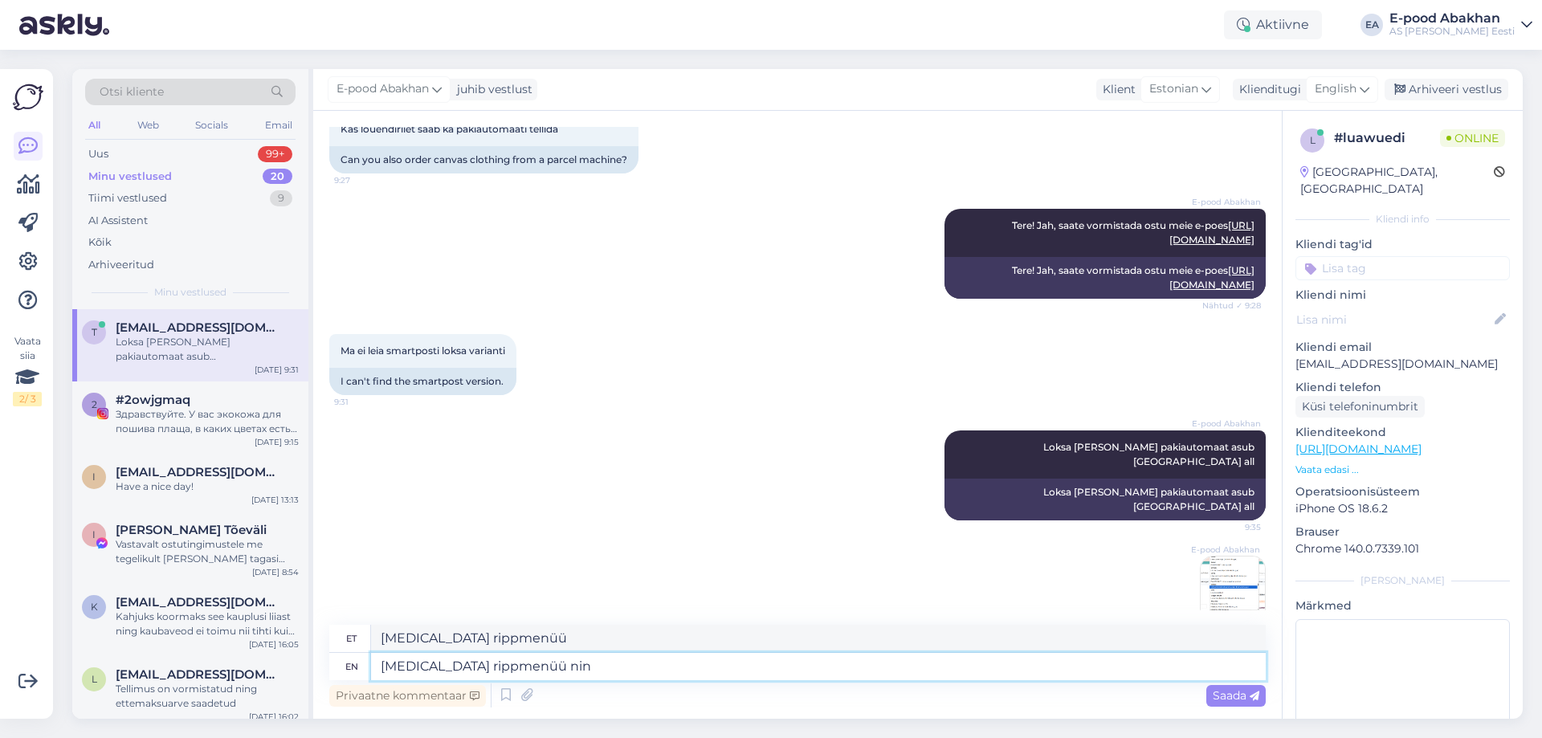
type textarea "[MEDICAL_DATA] rippmenüü nin"
type textarea "[MEDICAL_DATA] rippmenüü nin vajutage"
type textarea "[MEDICAL_DATA] rippmenüü n täpselt"
type textarea "[MEDICAL_DATA] rippmenüü nin vajutage klaviatuuril"
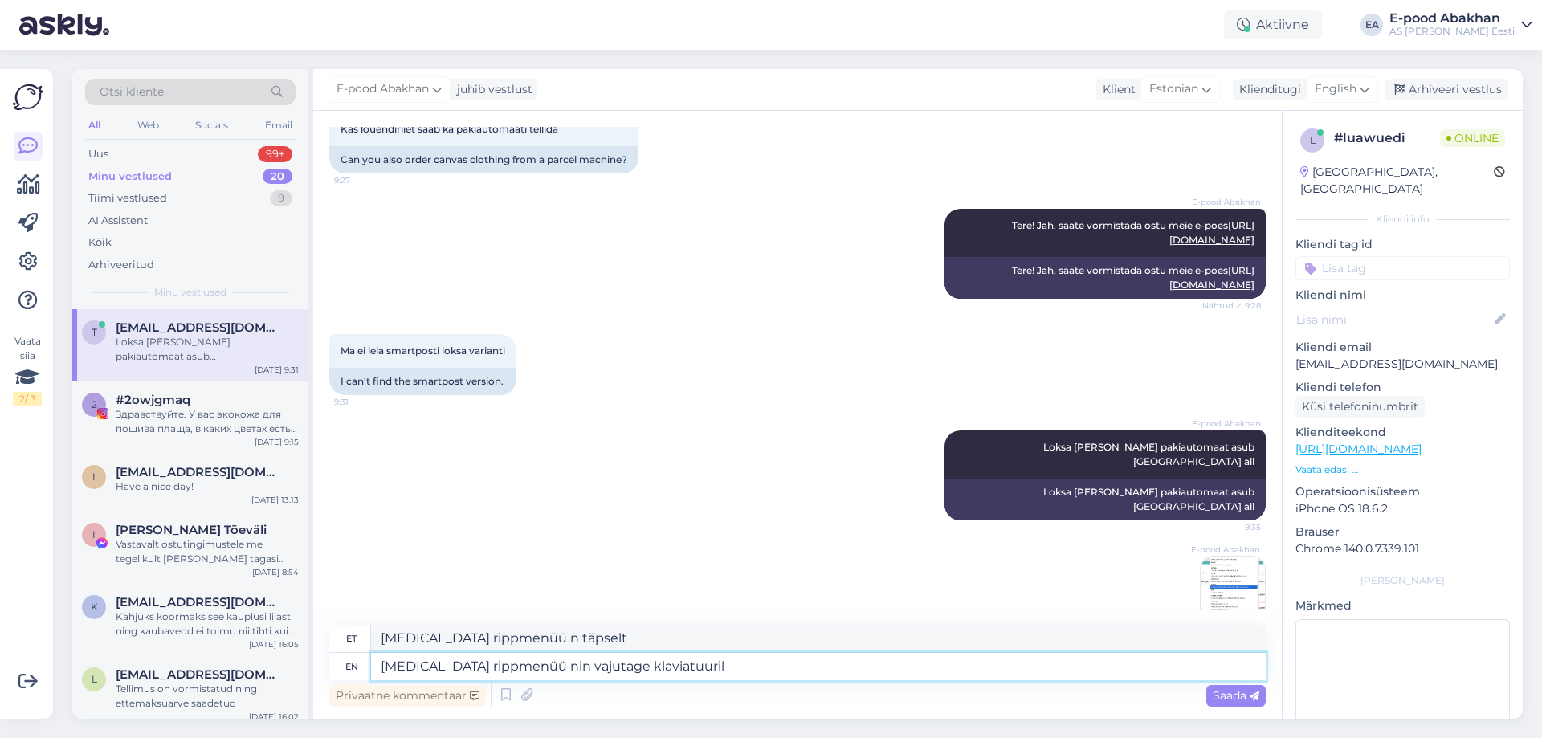
type textarea "[MEDICAL_DATA] rippmenüü n täpselt klaviatuuril"
type textarea "[MEDICAL_DATA] rippmenüü nin vajutage klaviatuuril "L""
type textarea "[MEDICAL_DATA] rippmenüü n täpselt klaviatuuril "L""
type textarea "[MEDICAL_DATA] rippmenüü nin vajutage klaviatuuril "L" tähte s"
type textarea "[MEDICAL_DATA] rippmenüü n in täpselt klaviatuuril "L tähte"
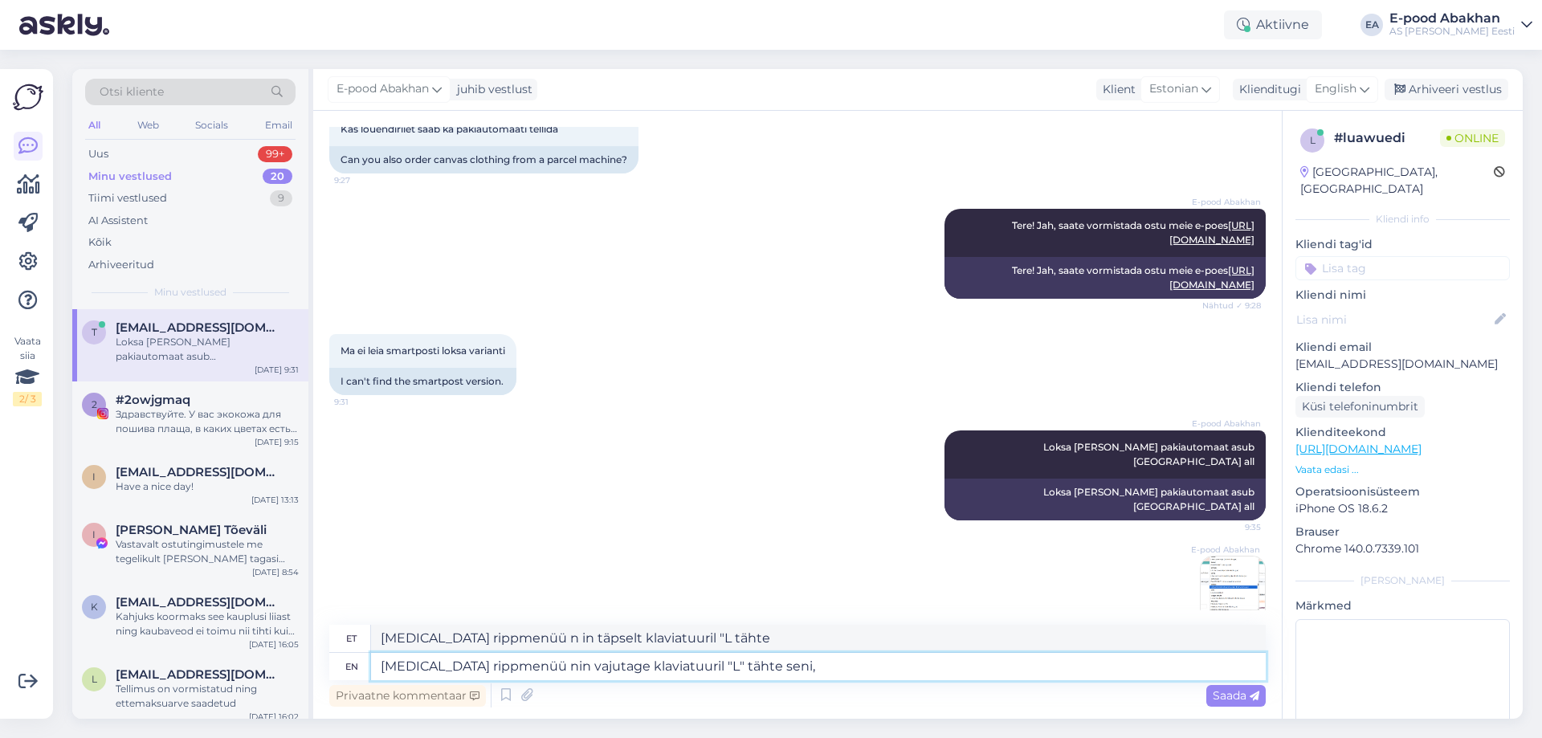
type textarea "[MEDICAL_DATA] rippmenüü nin vajutage klaviatuuril "L" tähte seni, k"
type textarea "[MEDICAL_DATA] rippmenüü n in täpselt klaviatuuril "L tähte seni,"
type textarea "[MEDICAL_DATA] rippmenüü nin vajutage klaviatuuril "L" tähte seni, kuni"
type textarea "[MEDICAL_DATA] rippmenüü n in täpselt klaviatuuril "L tähte seni, kuni"
type textarea "[MEDICAL_DATA] rippmenüü nin vajutage klaviatuuril "L" tähte seni, kuni tuleb"
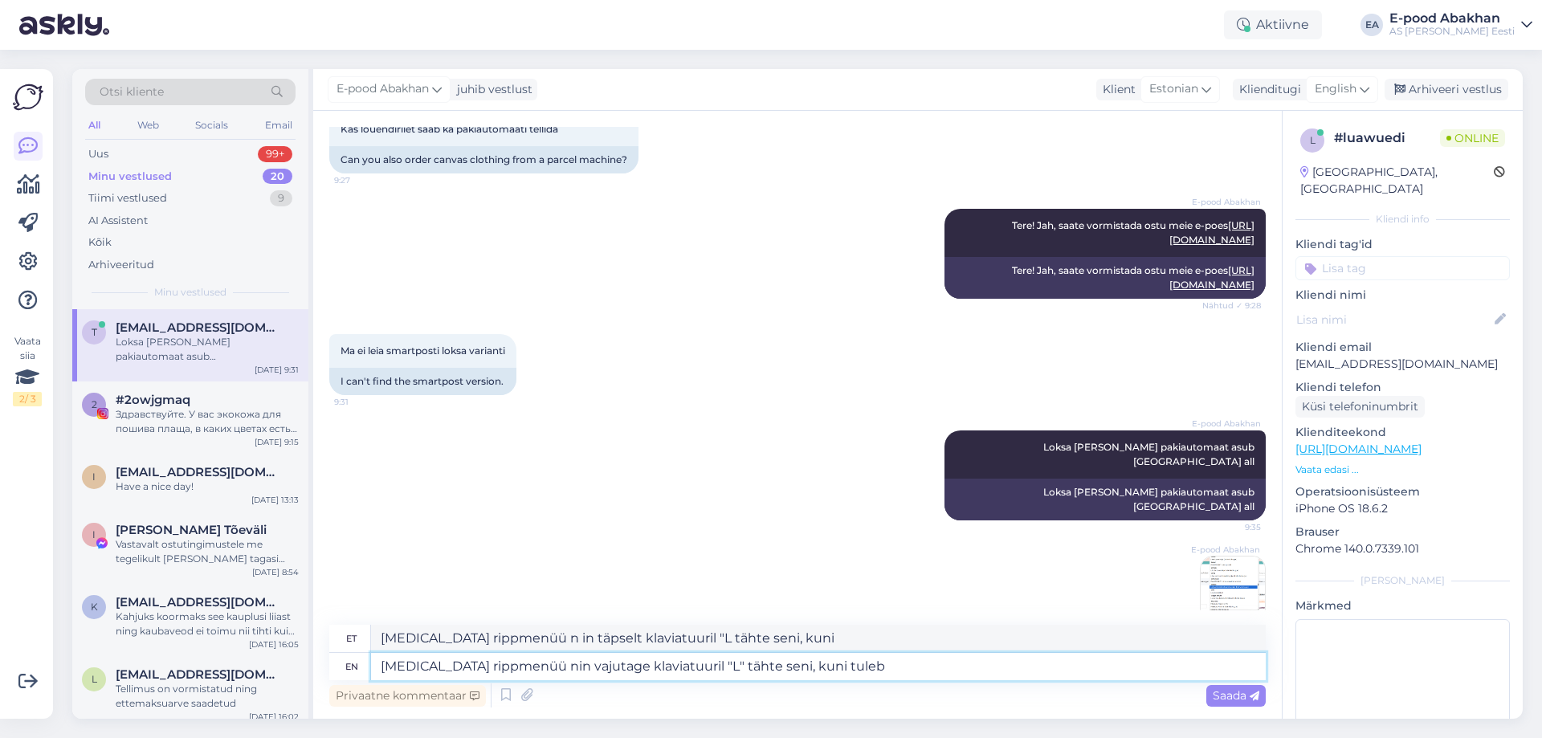
type textarea "[MEDICAL_DATA] rippmenüü n in täpselt klaviatuuril "L tähte seni, kuni tuleb"
type textarea "[MEDICAL_DATA] rippmenüü nin vajutage klaviatuuril "L" tähte seni, kuni tuleb L…"
type textarea "[MEDICAL_DATA] rippmenüü n in täpselt klaviatuuril "L tähte seni, kuni tuleb Lo…"
type textarea "[MEDICAL_DATA] rippmenüü nin vajutage klaviatuuril "L" tähte seni, kuni tuleb L…"
type textarea "[MEDICAL_DATA] rippmenüü n in täpselt klaviatuuril "L tähte seni, kuni tuleb Lo…"
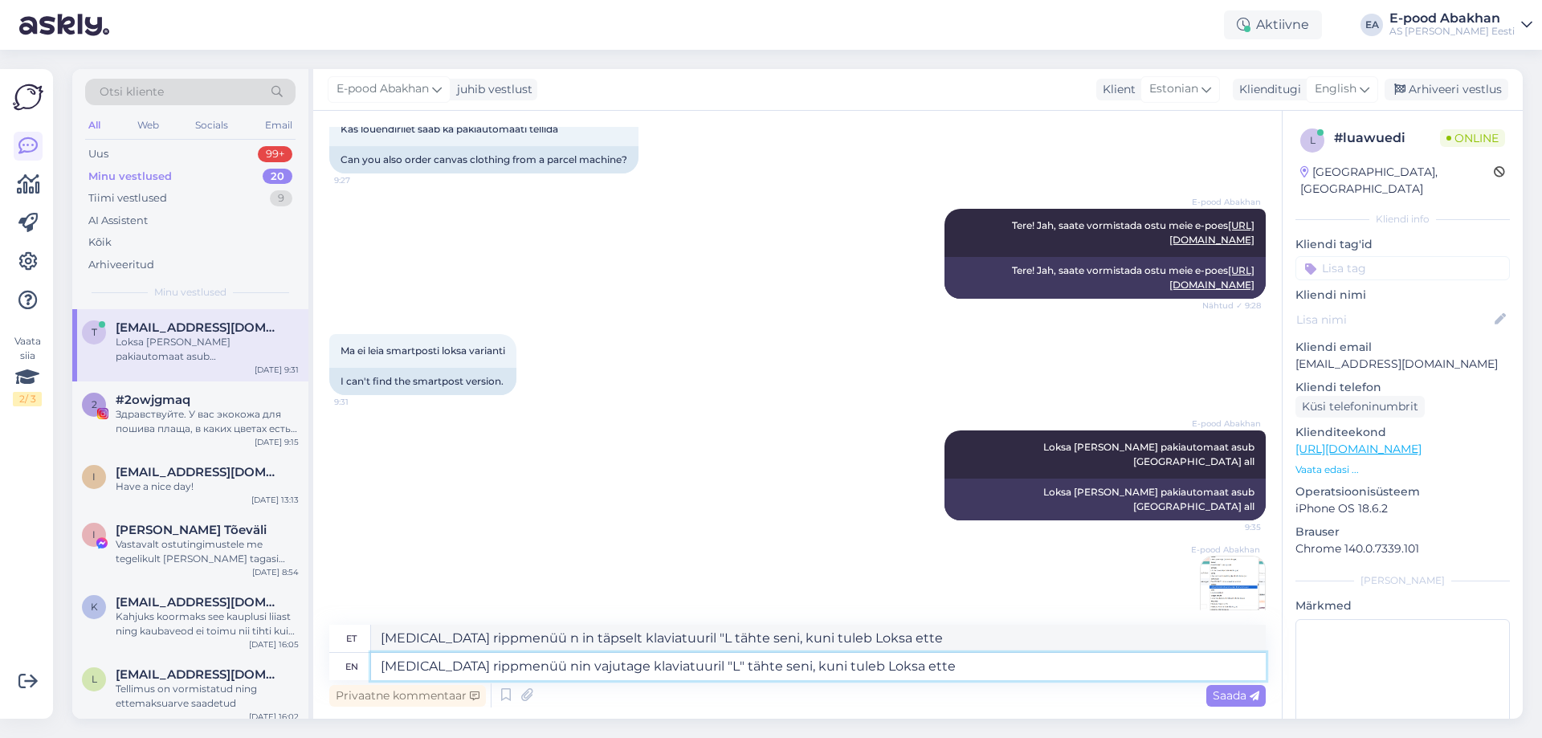
type textarea "[MEDICAL_DATA] rippmenüü nin vajutage klaviatuuril "L" tähte seni, kuni tuleb L…"
type textarea "[MEDICAL_DATA] rippmenüü n in täpselt klaviatuuril "L tähte seni, kuni tuleb Lo…"
click at [384, 667] on textarea "[MEDICAL_DATA] rippmenüü nin vajutage klaviatuuril "L" tähte seni, kuni tuleb L…" at bounding box center [818, 666] width 895 height 27
type textarea "Kui vormistate tellimust arvutis, siis [MEDICAL_DATA] rippmenüü nin vajutage kl…"
type textarea "Kui vormistate arvutit, siis [MEDICAL_DATA] rippmenüü n tellimusoksa klaviatuur…"
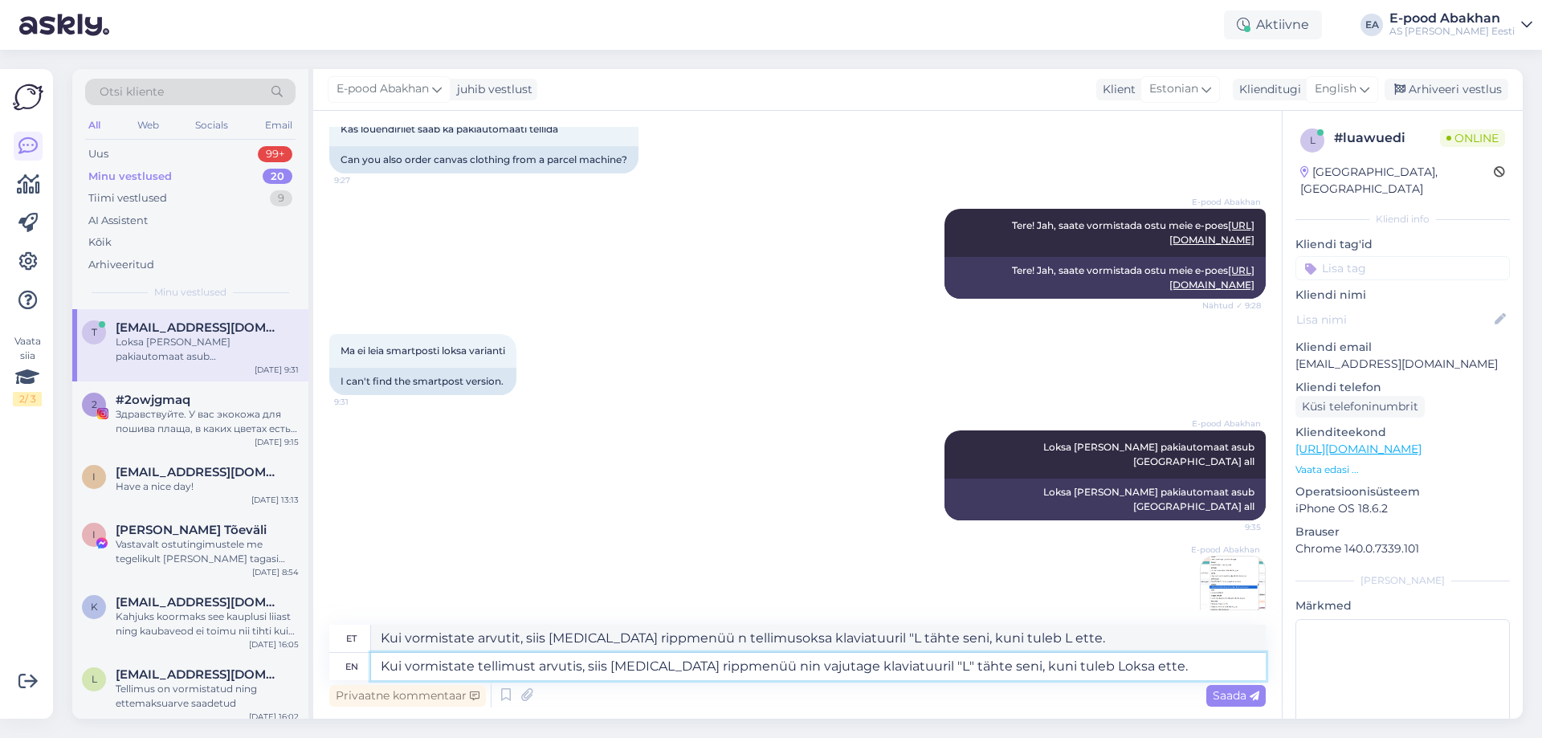
type textarea "Kui vormistate tellimust arvutis, siis [MEDICAL_DATA] rippmenüü nin vajutage kl…"
click at [475, 640] on textarea "Kui vormistate arvutit, siis [MEDICAL_DATA] rippmenüü n tellimusoksa klaviatuur…" at bounding box center [818, 638] width 895 height 27
click at [579, 638] on textarea "Kui vormistate tellimust arvutit, siis [MEDICAL_DATA] rippmenüü n tellimusoksa …" at bounding box center [818, 638] width 895 height 27
type textarea "Kui vormistate tellimust arvutis, siis [MEDICAL_DATA] rippmenüü n tellimusoksa …"
click at [748, 664] on textarea "Kui vormistate tellimust arvutis, siis [MEDICAL_DATA] rippmenüü nin vajutage kl…" at bounding box center [818, 666] width 895 height 27
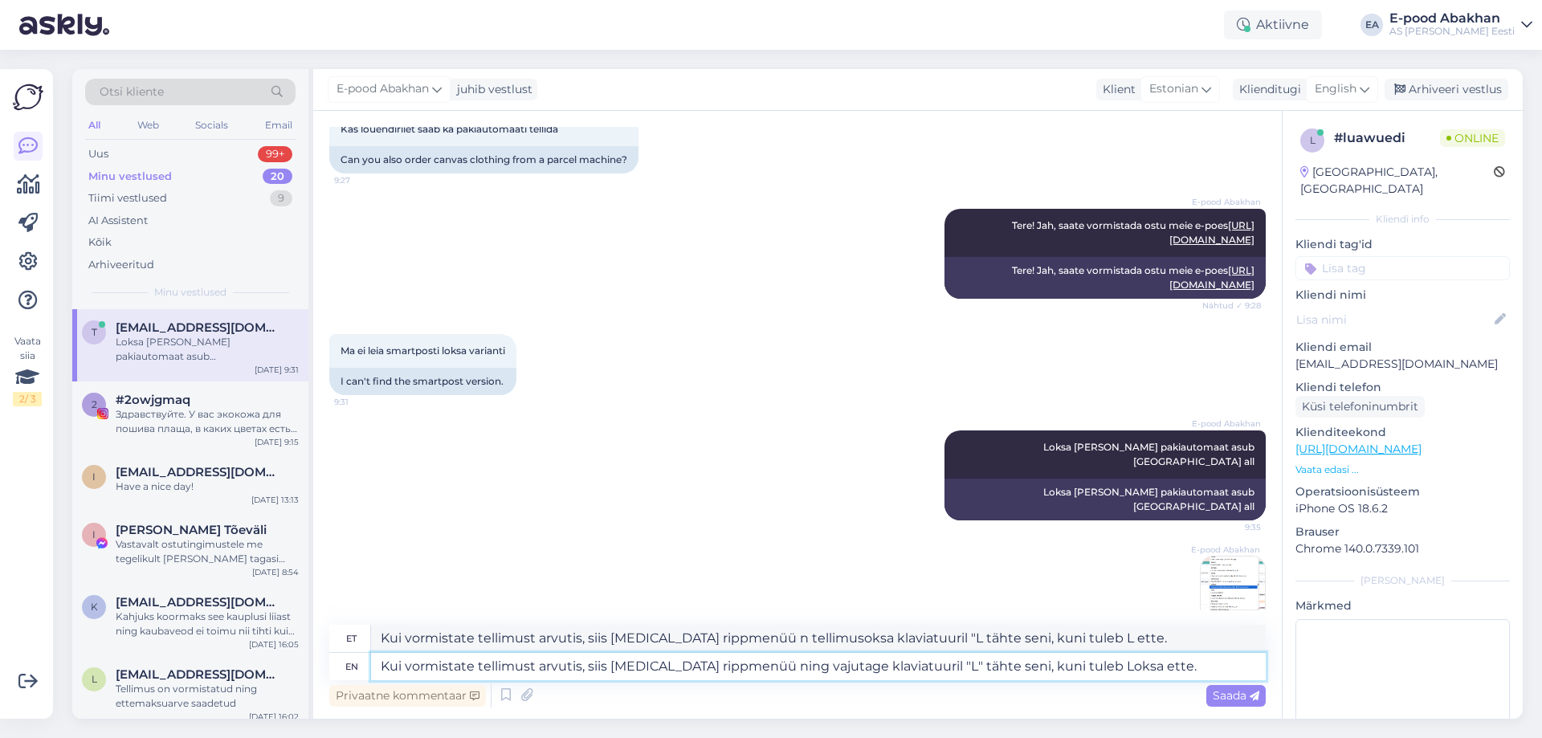
type textarea "Kui vormistate tellimust arvutis, siis [MEDICAL_DATA] rippmenüü ning vajutage k…"
click at [736, 635] on textarea "Kui vormistate tellimust arvutis, siis [MEDICAL_DATA] rippmenüü n tellimusoksa …" at bounding box center [818, 638] width 895 height 27
drag, startPoint x: 1155, startPoint y: 674, endPoint x: 325, endPoint y: 661, distance: 829.7
click at [325, 661] on div "Vestlus algas [DATE] Kas lõuendiriiet saab ka pakiautomaati tellida 9:27 Can yo…" at bounding box center [797, 415] width 969 height 608
drag, startPoint x: 1079, startPoint y: 638, endPoint x: 221, endPoint y: 634, distance: 858.5
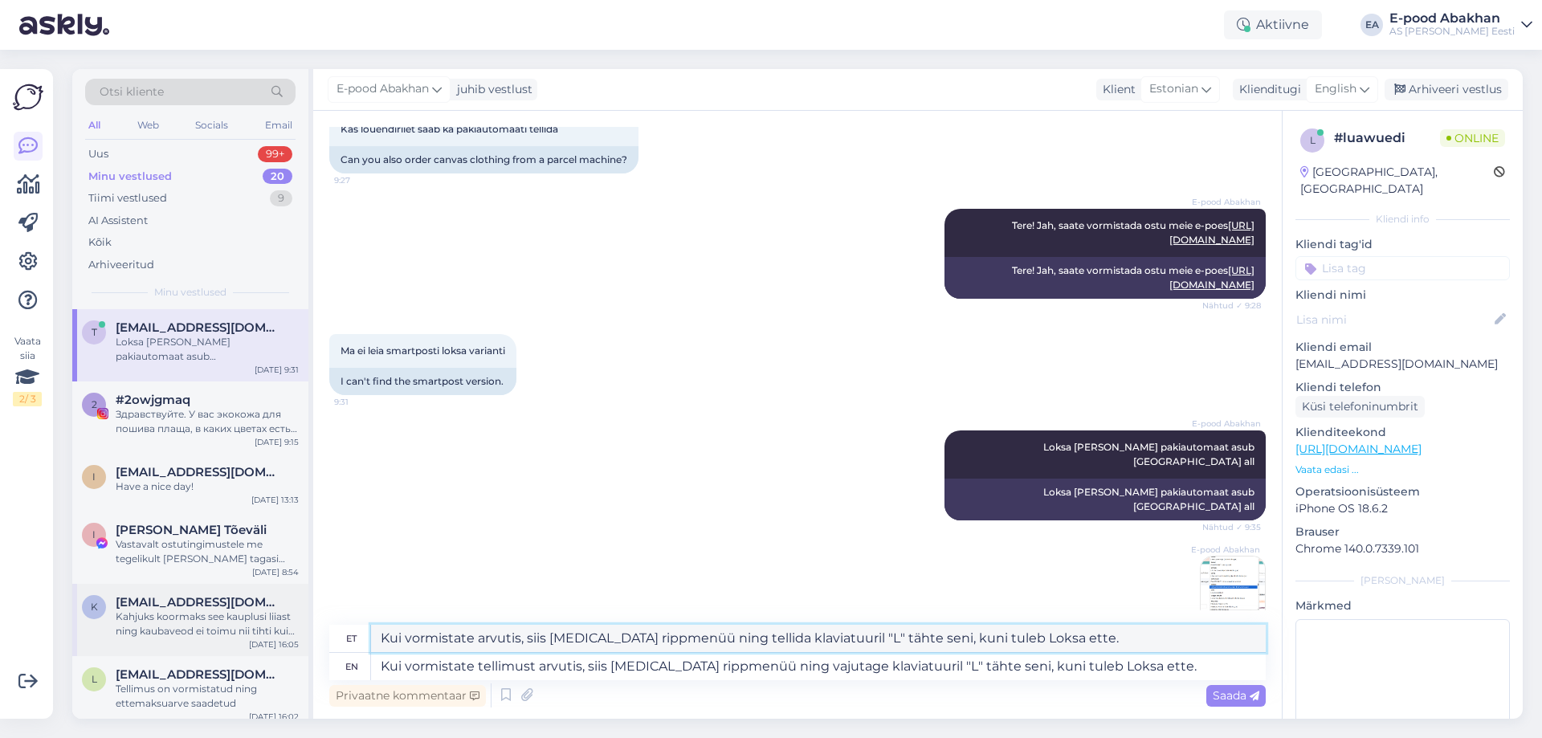
click at [221, 634] on div "Otsi kliente All Web Socials Email Uus 99+ Minu vestlused 20 Tiimi vestlused 9 …" at bounding box center [797, 394] width 1450 height 650
paste textarea "tellimust arvutis, siis [MEDICAL_DATA] rippmenüü ning vajutage"
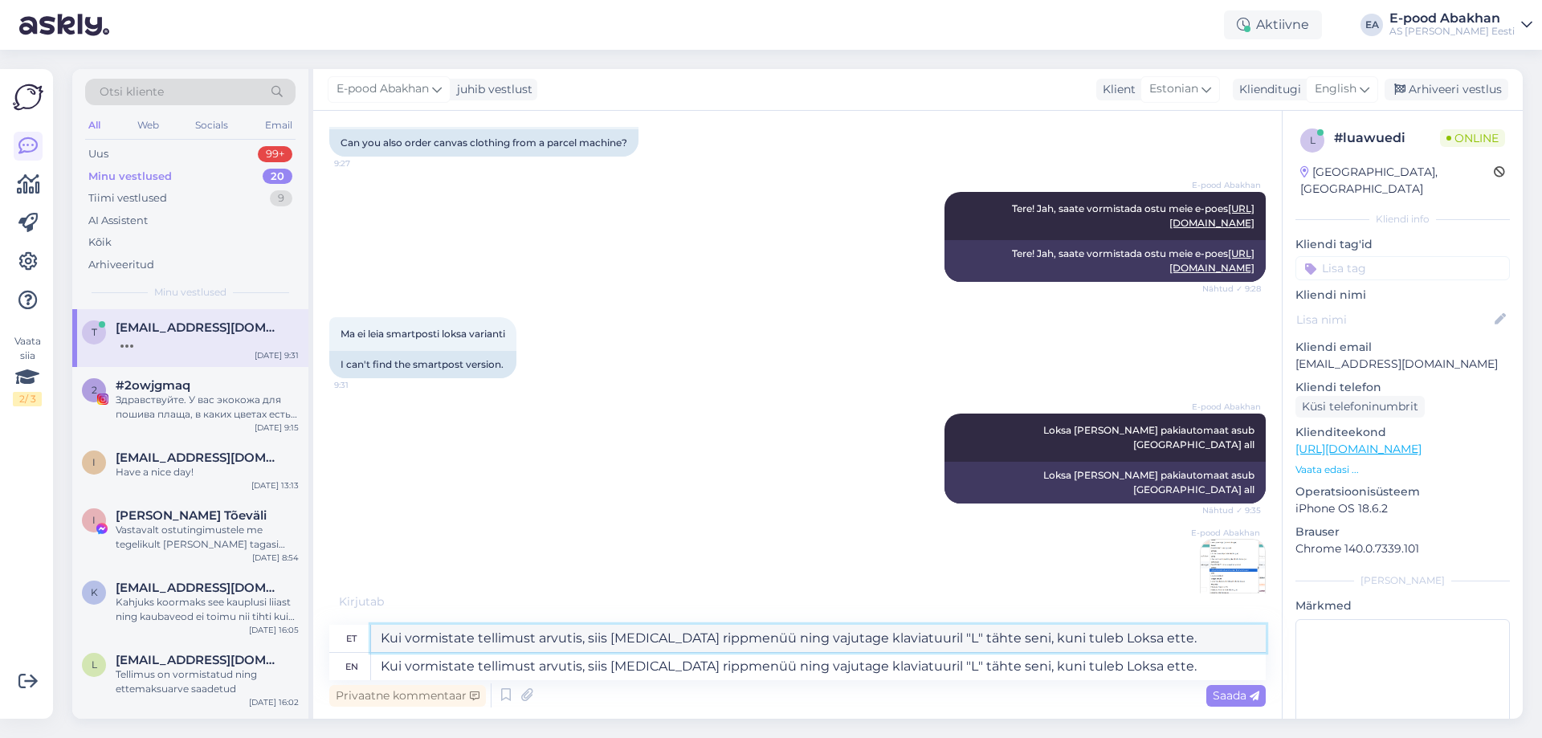
type textarea "Kui vormistate tellimust arvutis, siis [MEDICAL_DATA] rippmenüü ning vajutage k…"
click at [1140, 671] on textarea "Kui vormistate tellimust arvutis, siis [MEDICAL_DATA] rippmenüü ning vajutage k…" at bounding box center [818, 666] width 895 height 27
click at [1243, 696] on span "Saada" at bounding box center [1236, 695] width 47 height 14
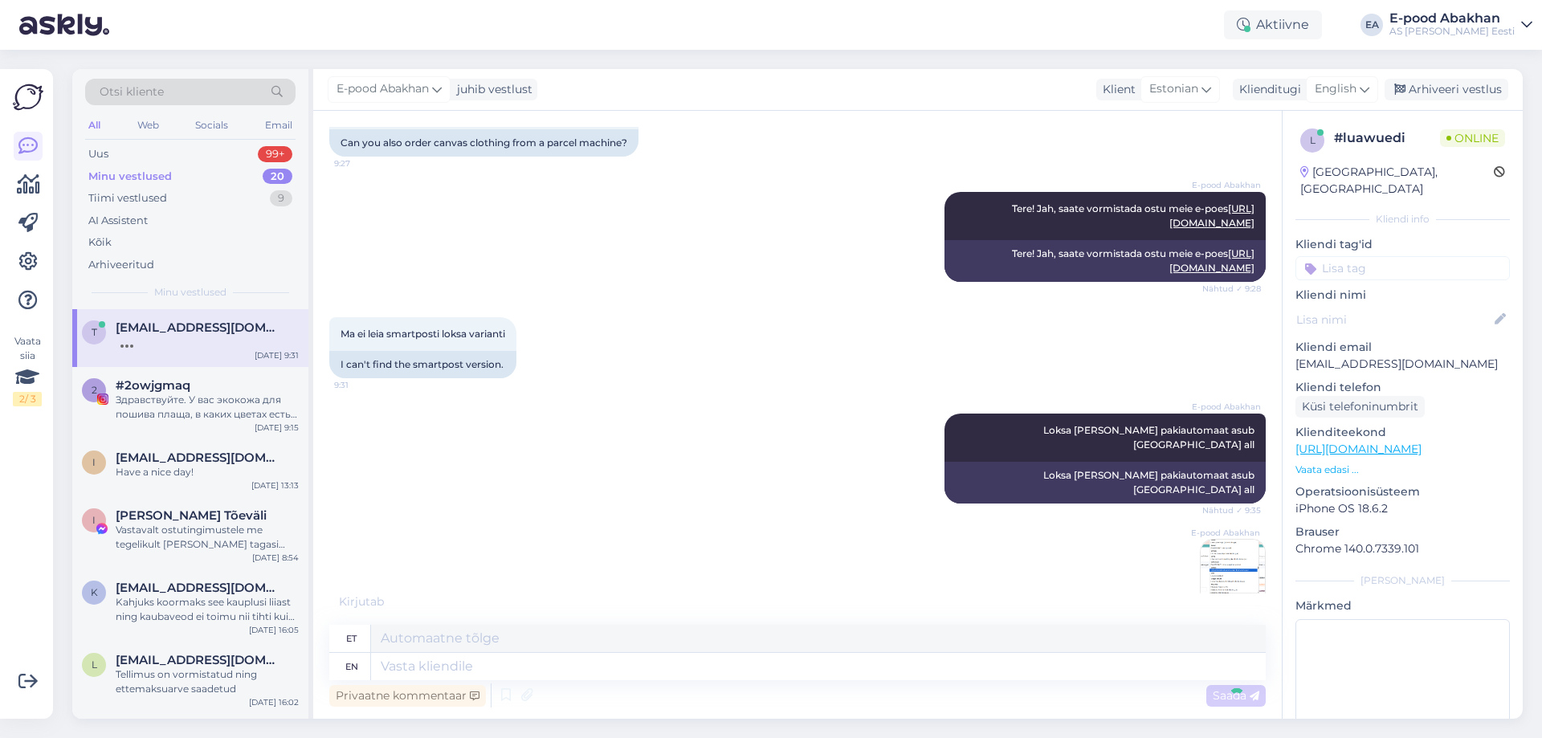
scroll to position [225, 0]
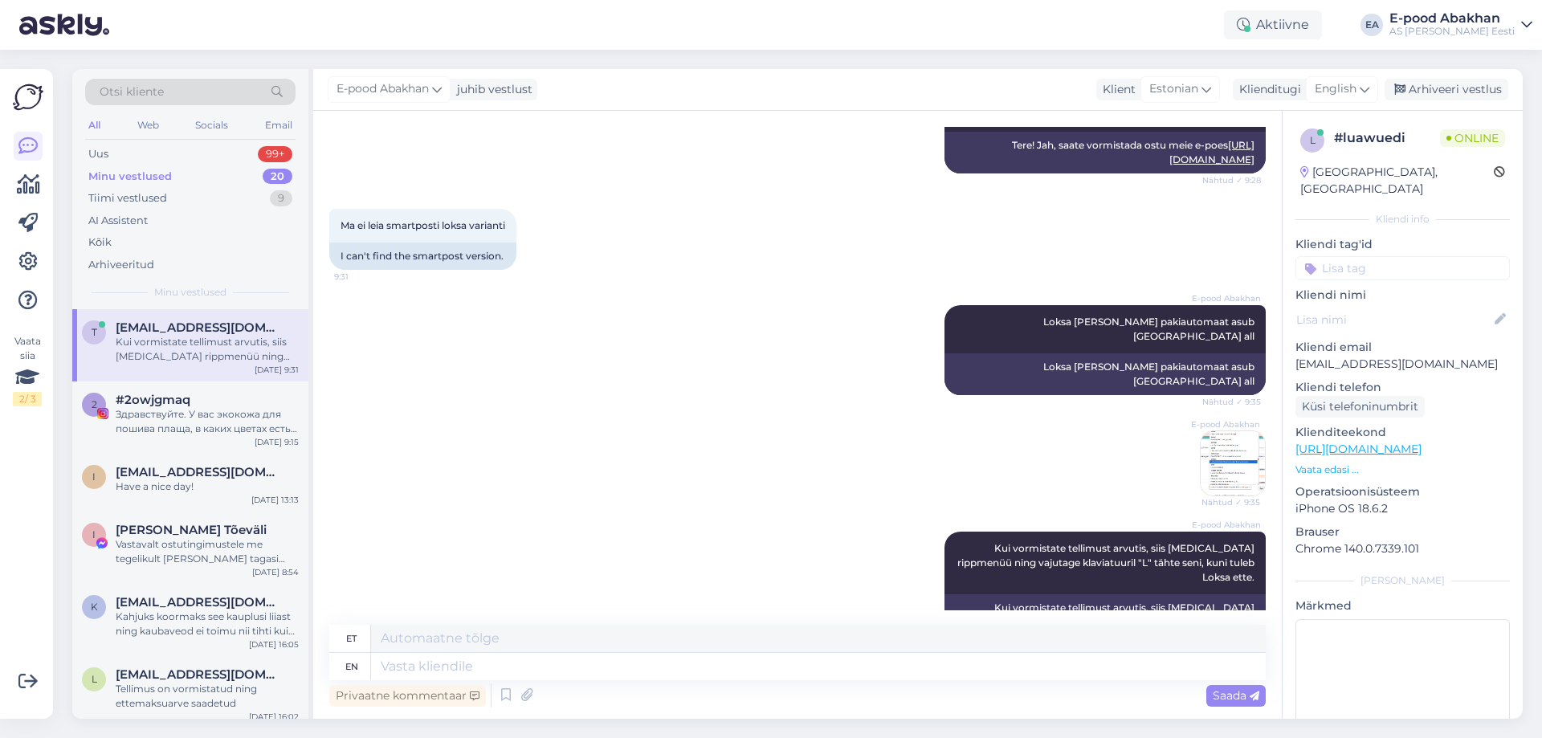
click at [1215, 453] on img at bounding box center [1233, 463] width 64 height 64
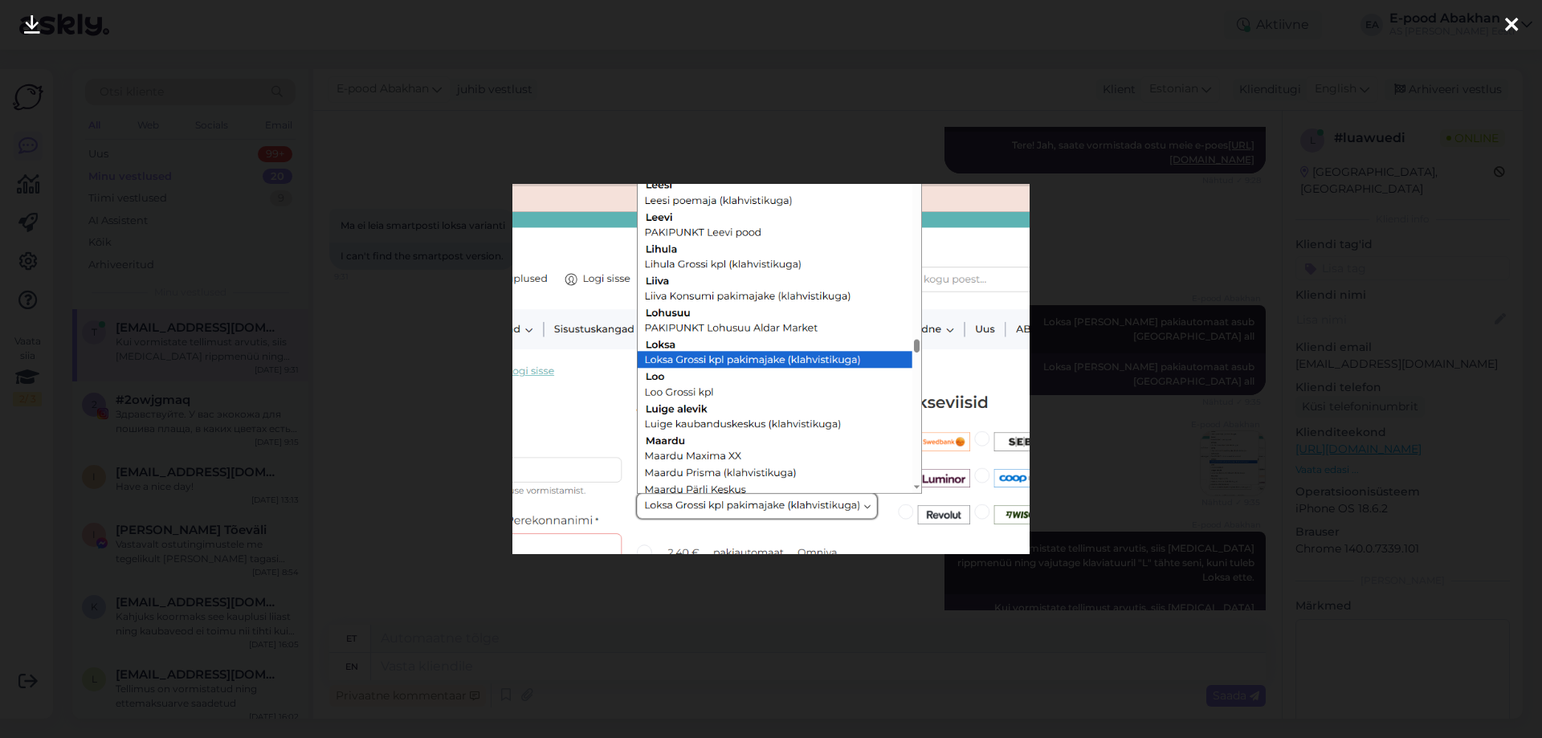
scroll to position [350, 0]
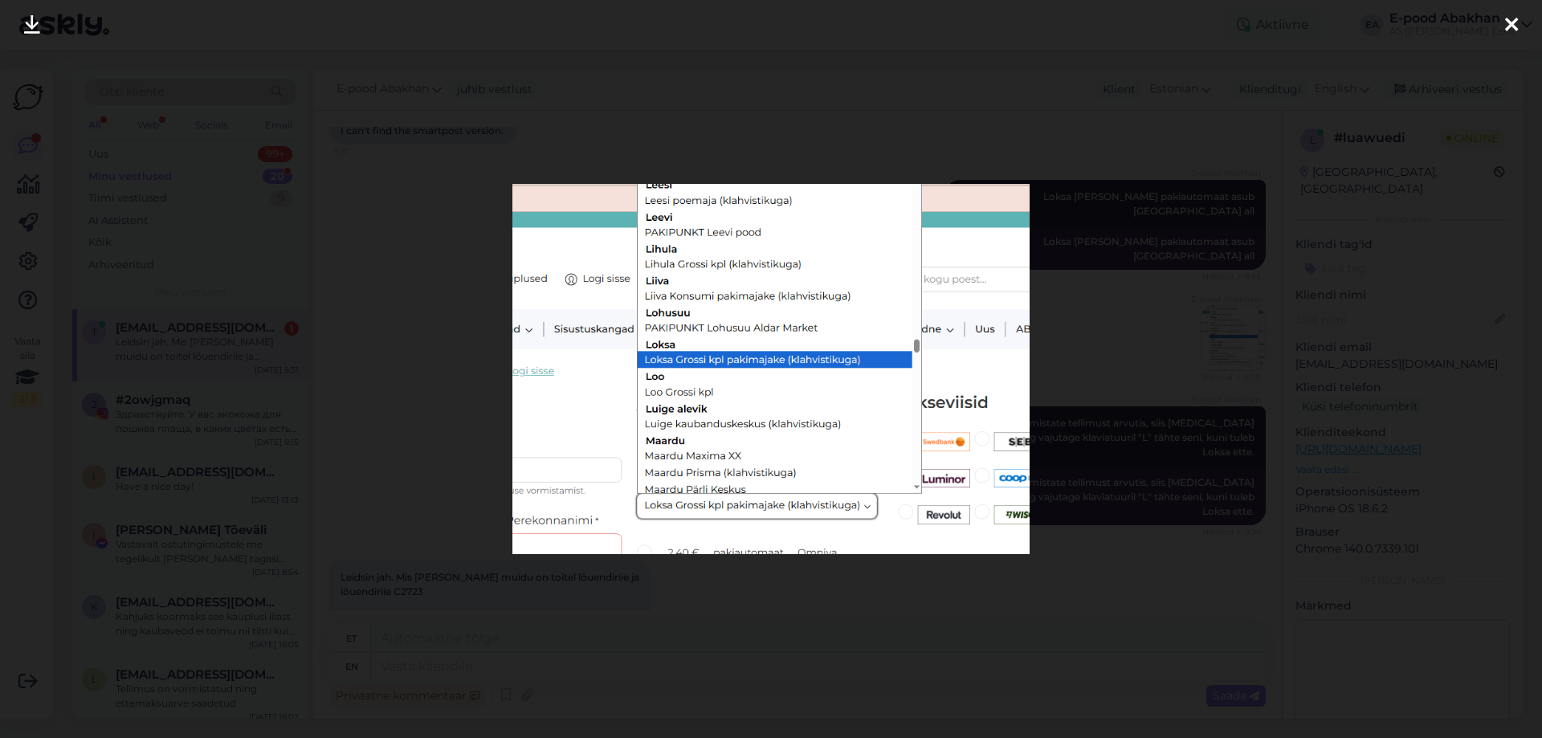
click at [1150, 406] on div at bounding box center [771, 369] width 1542 height 738
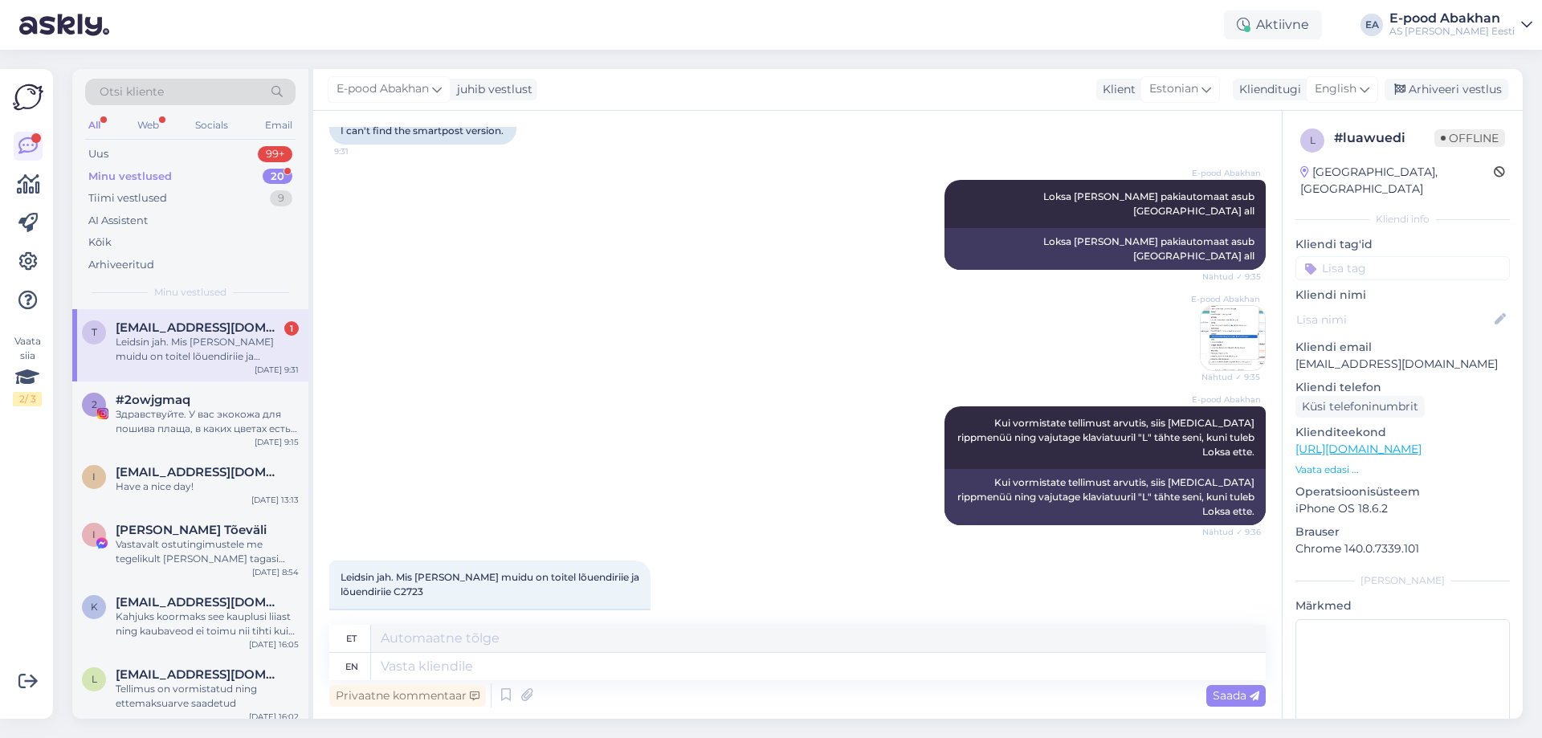
scroll to position [447, 0]
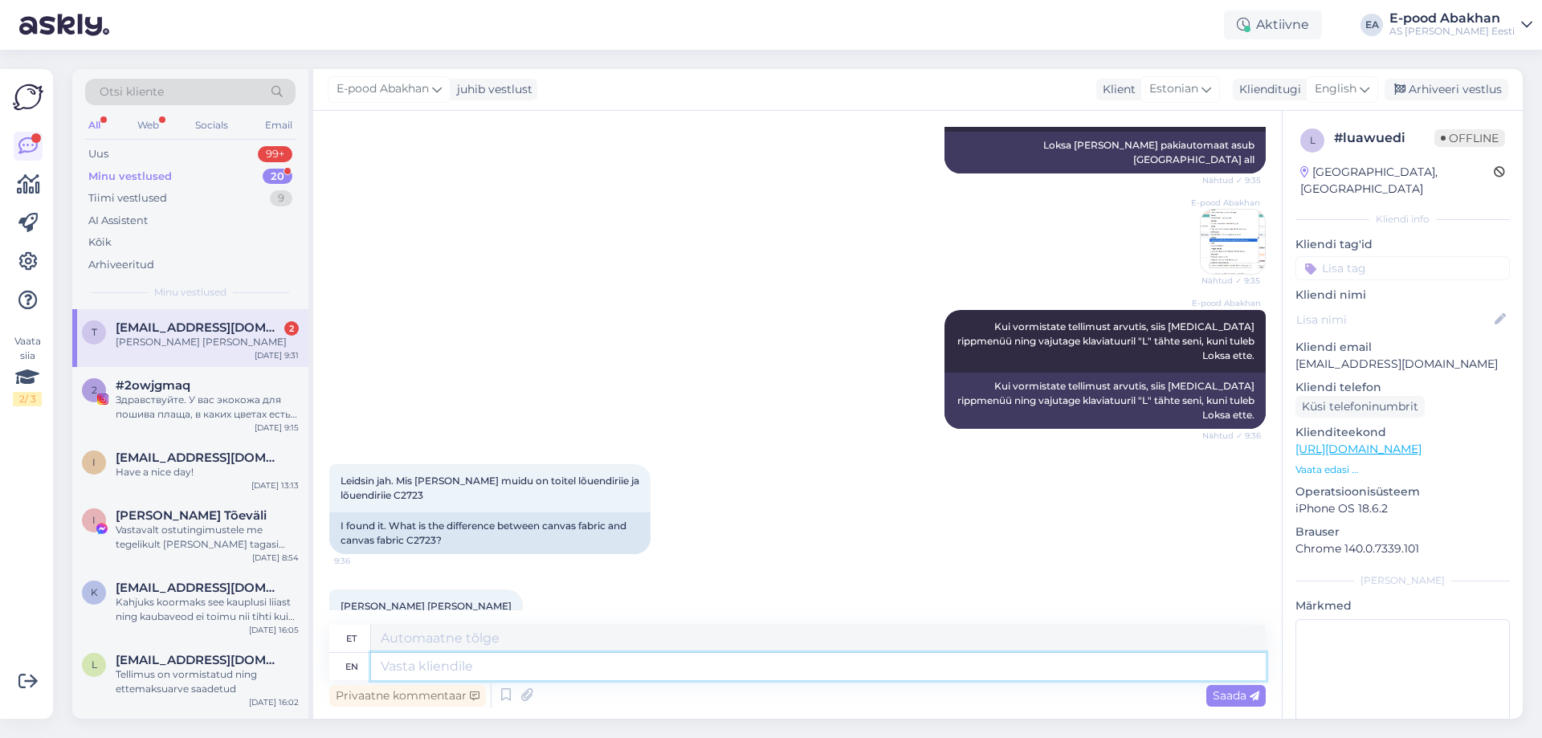
click at [518, 664] on textarea at bounding box center [818, 666] width 895 height 27
type textarea "V"
type textarea "Esimest l"
type textarea "Esimest"
type textarea "E"
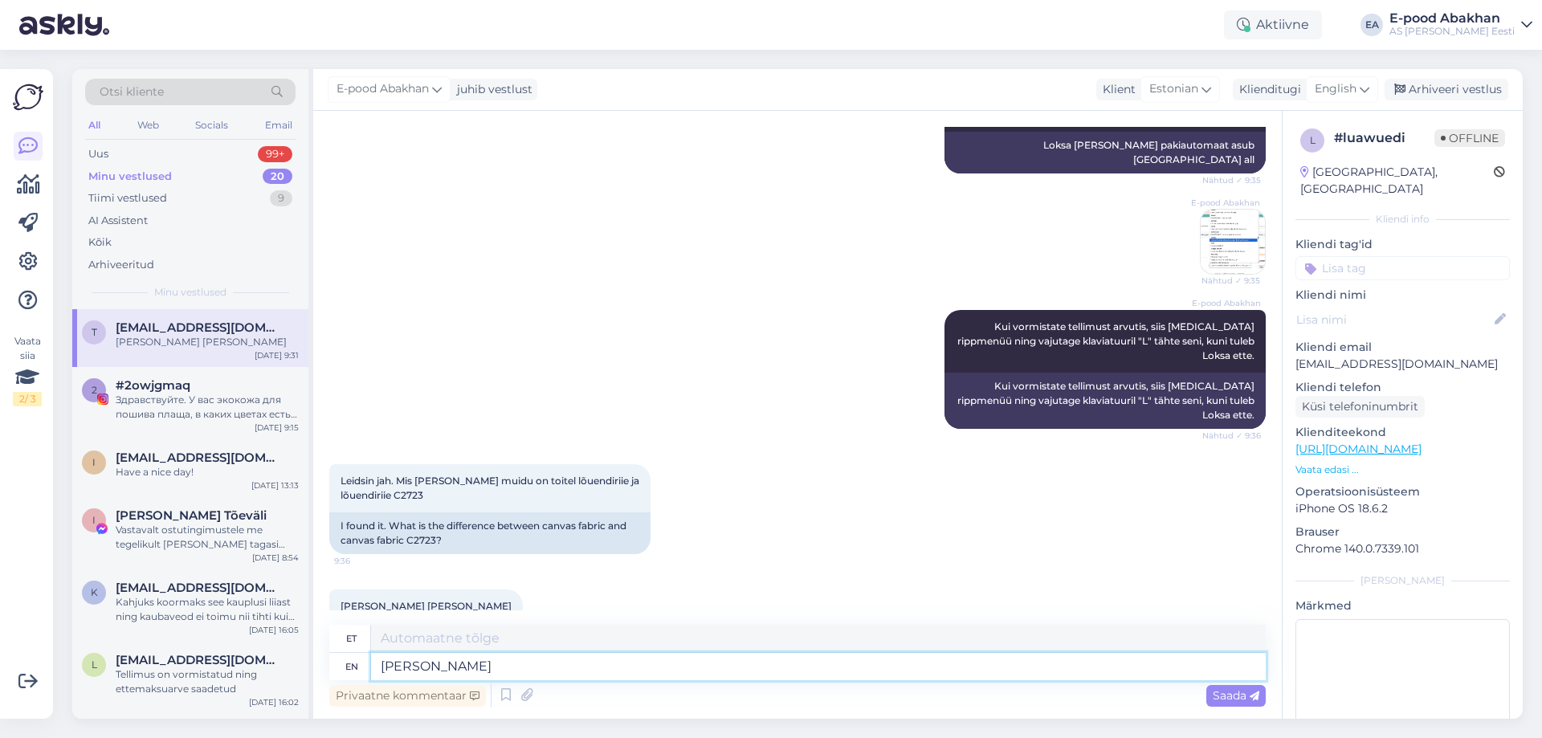
type textarea "Kuna ha"
type textarea "[PERSON_NAME]"
type textarea "K"
type textarea "Müüme"
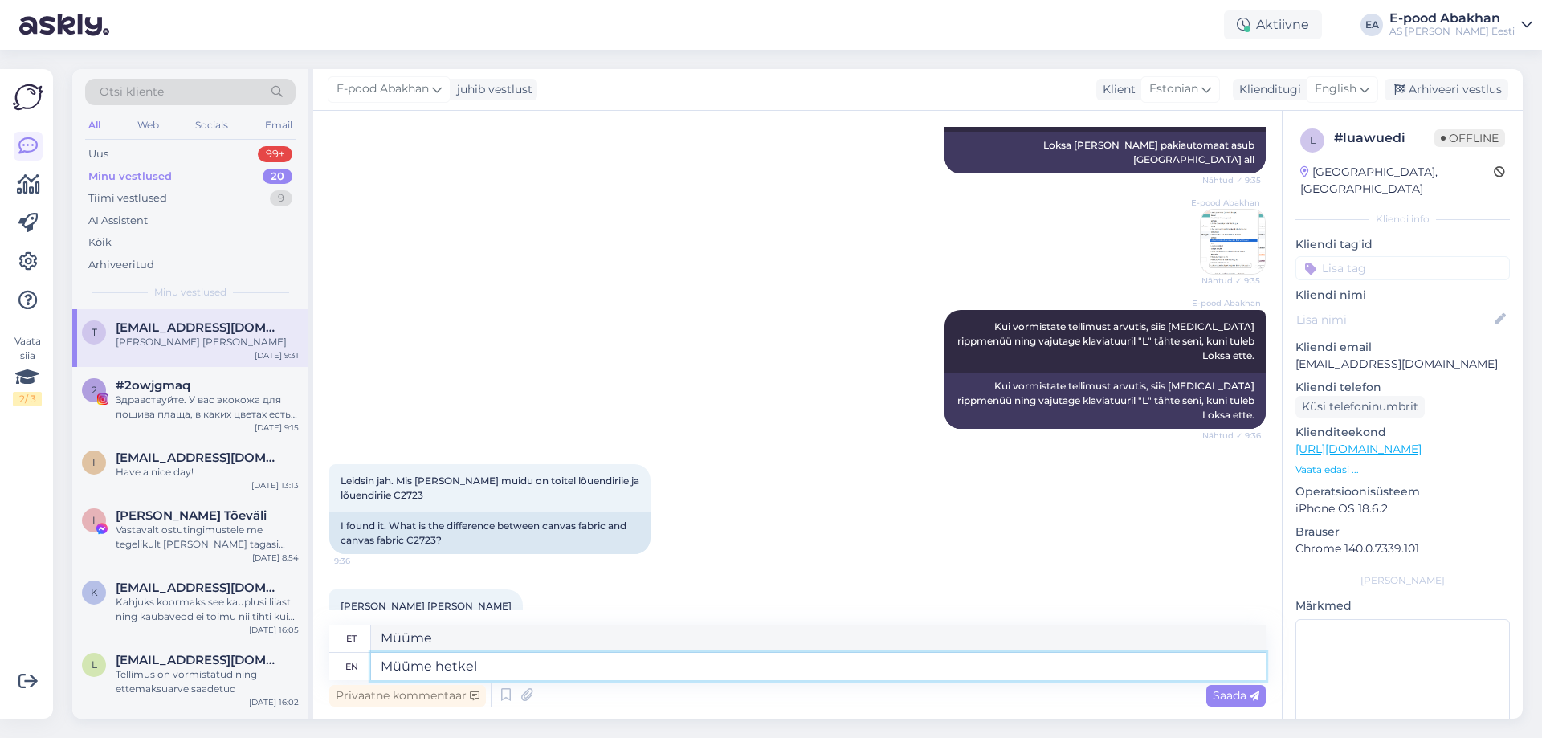
type textarea "Müüme hetkel e"
type textarea "Müüme hetkel"
type textarea "Müüme hetkel edasi"
type textarea "Müüme [PERSON_NAME] edasi"
type textarea "Müüme hetkel edasi uue h"
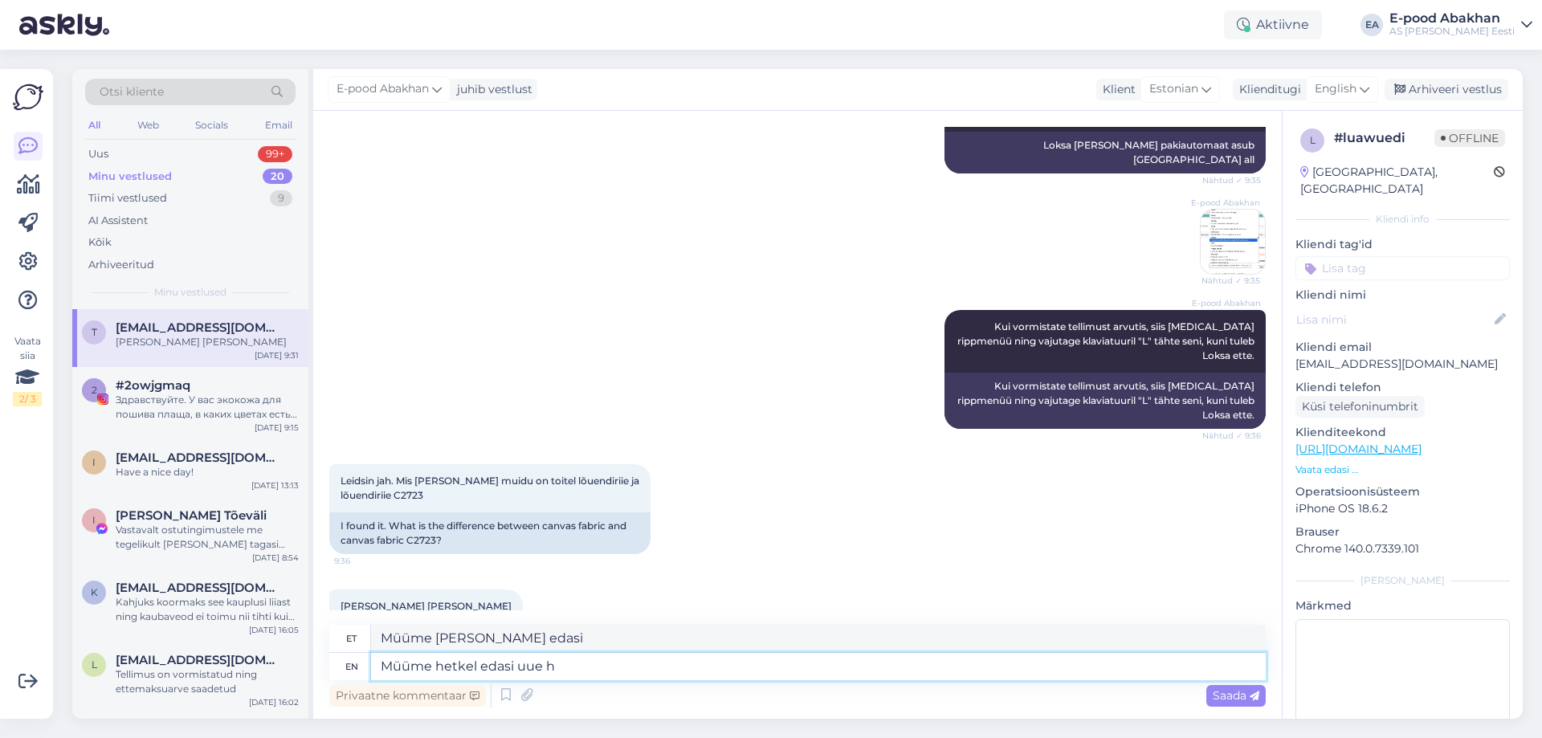
type textarea "Müüme [PERSON_NAME] edasi uue"
type textarea "Müüme hetkel edasi uue hankija"
type textarea "Müüme hetkel edasi uue hankija lõuendiri"
type textarea "Müüme hetkel edasi uue hankija lõuendirii"
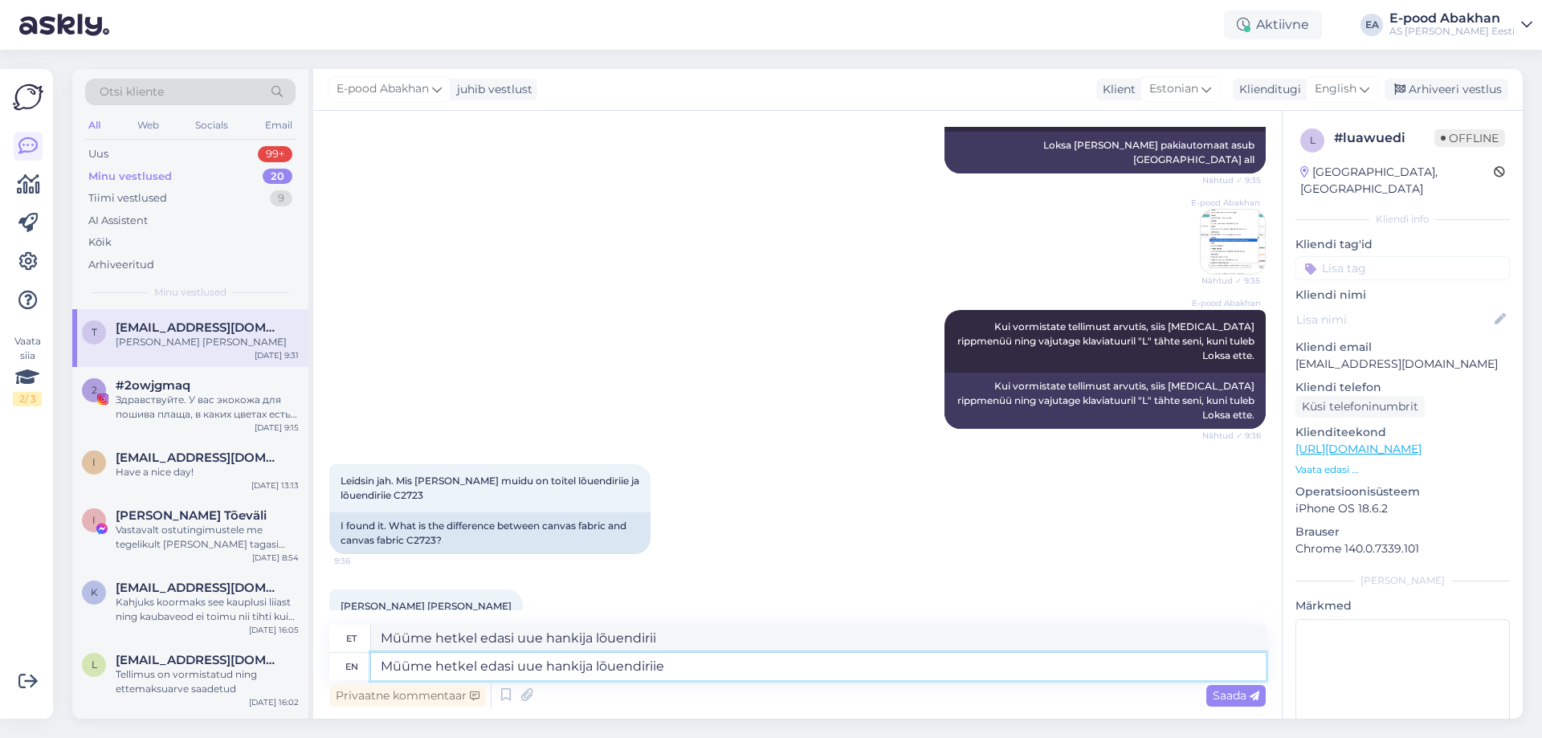
type textarea "Müüme hetkel edasi uue hankija lõuendiriiet"
type textarea "Müüme hetkel edasi uue hankija lõuendir"
type textarea "Müüme hetkel edasi uue hankija lõuendiriiet, s"
type textarea "Müüme hetkel edasi uue hankija lõuendiriiet,"
type textarea "Müüme hetkel edasi uue hankija lõuendiriiet, seega e"
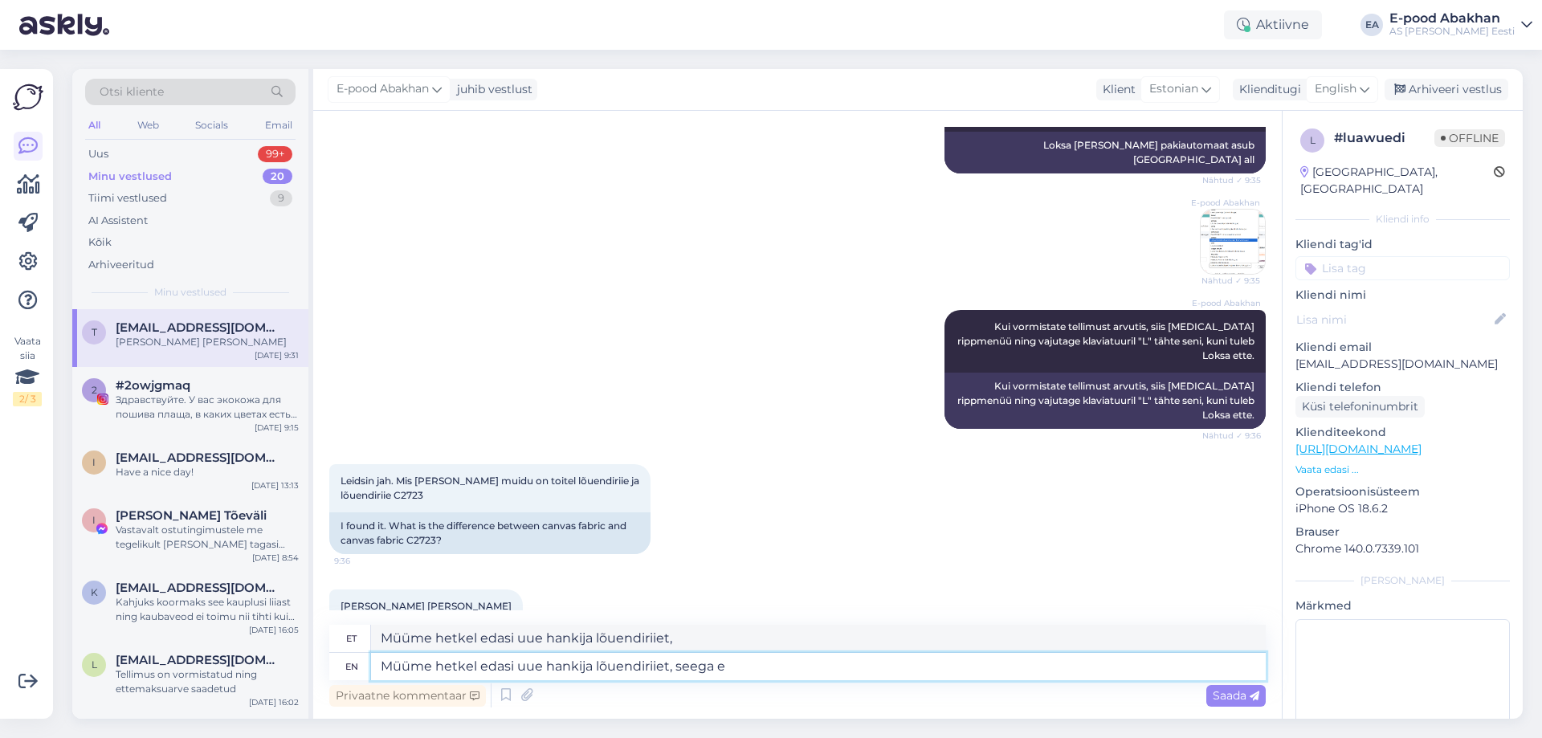
type textarea "Müüme hetkel edasi uue hankija lõuendiriiet, seega"
type textarea "Müüme hetkel edasi uue hankija lõuendiriiet, seega erilist"
type textarea "Müüme hetkel edasi uue hankija lõuendiriiet, erilist erilist"
type textarea "Müüme hetkel edasi uue hankija lõuendiriiet, seega erilist vahet"
type textarea "Müüme hetkel edasi uue hankija lõuendiriiet, erilist vahet"
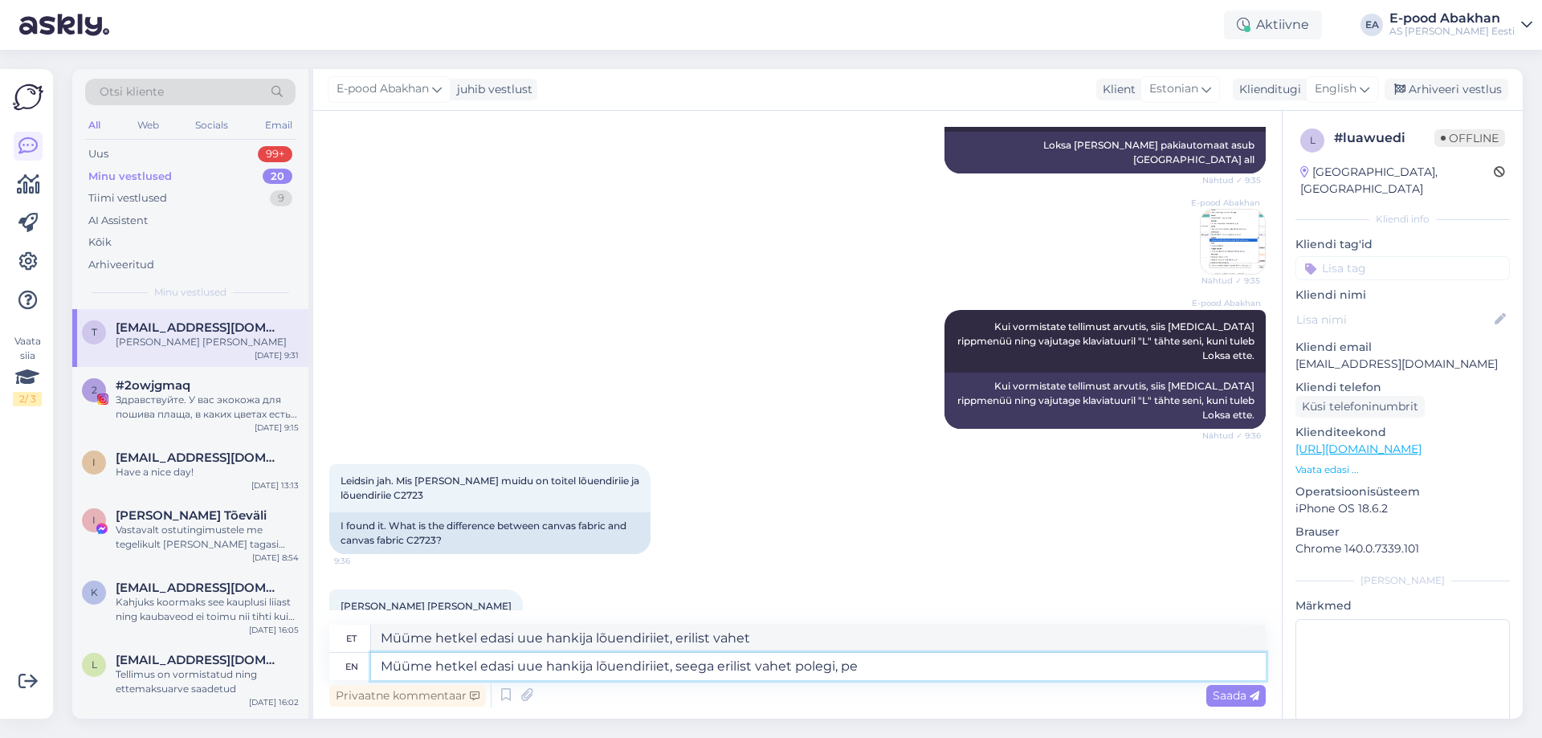
type textarea "Müüme hetkel edasi uue hankija lõuendiriiet, seega erilist vahet polegi, pea"
type textarea "Müüme hetkel edasi uue hankija lõuendiriiet, erilist vahet polegi,"
type textarea "Müüme hetkel edasi uue hankija lõuendiriiet, seega erilist vahet polegi, [PERSO…"
type textarea "Müüme hetkel edasi uue hankija lõuendiriiet, erilist vahet polegi, [PERSON_NAME]"
type textarea "Müüme hetkel edasi uue hankija lõuendiriiet, seega erilist vahet polegi, [PERSO…"
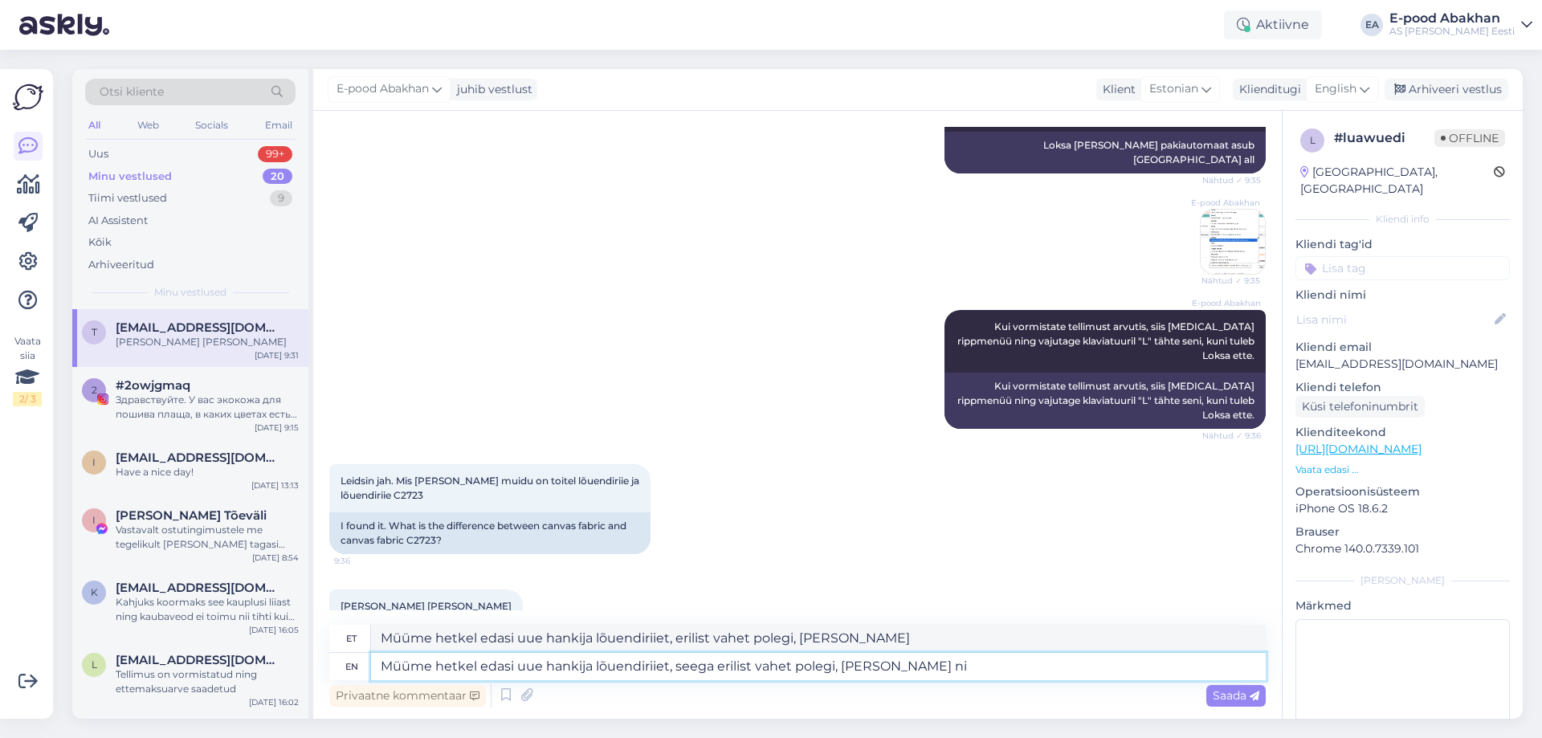
type textarea "Müüme hetkel edasi uue hankija lõuendiriiet, erilist vahet polegi, [PERSON_NAME]"
type textarea "Müüme hetkel edasi uue hankija lõuendiriiet, seega erilist vahet polegi, [PERSO…"
type textarea "Müüme hetkel edasi uue hankija lõuendiriiet, erilist vahet polegi, [PERSON_NAME…"
type textarea "Müüme hetkel edasi uue hankija lõuendiriiet, seega erilist vahet polegi, [PERSO…"
type textarea "Müüme hetkel edasi uue hankija lõuendiriiet, erilist vahet polegi, [PERSON_NAME…"
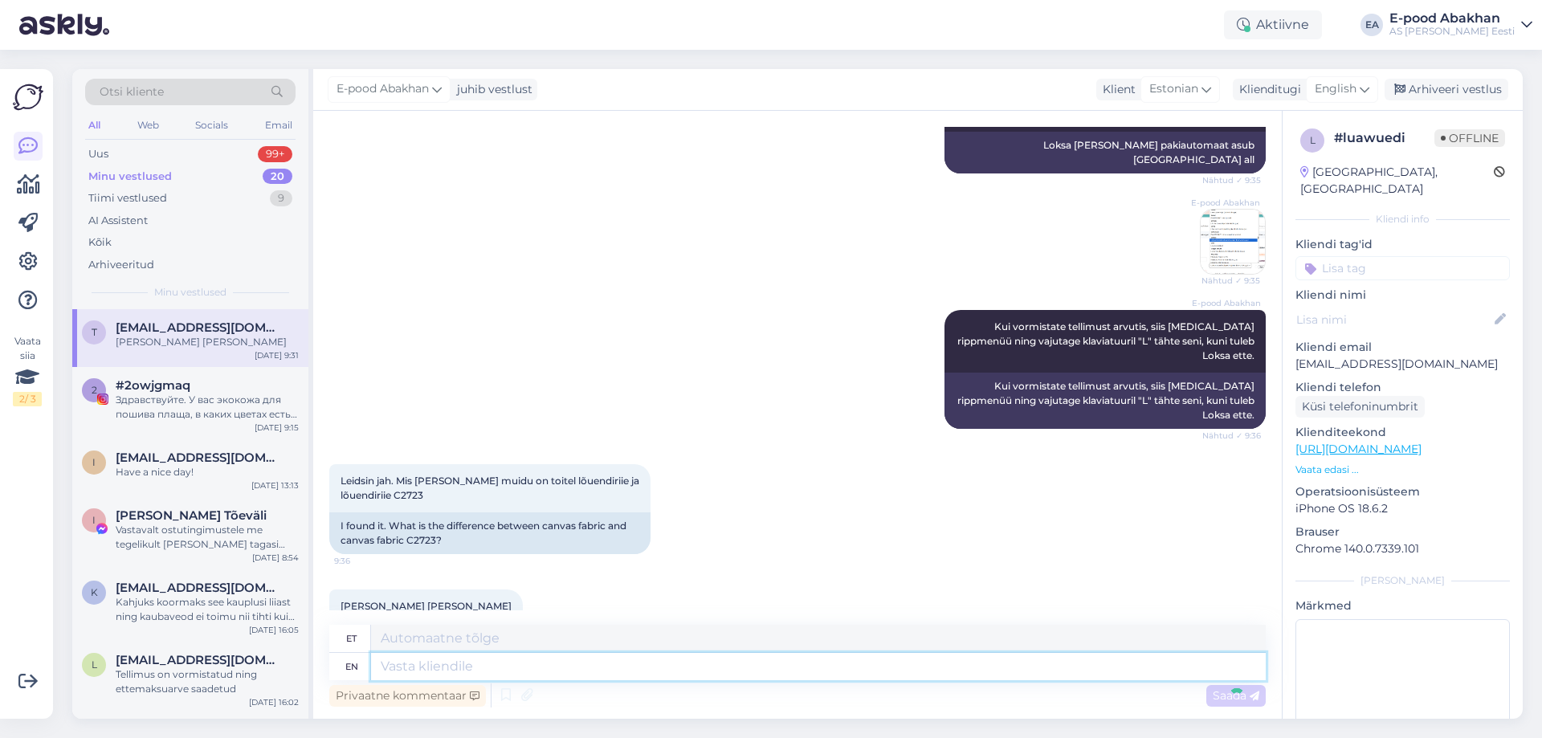
scroll to position [572, 0]
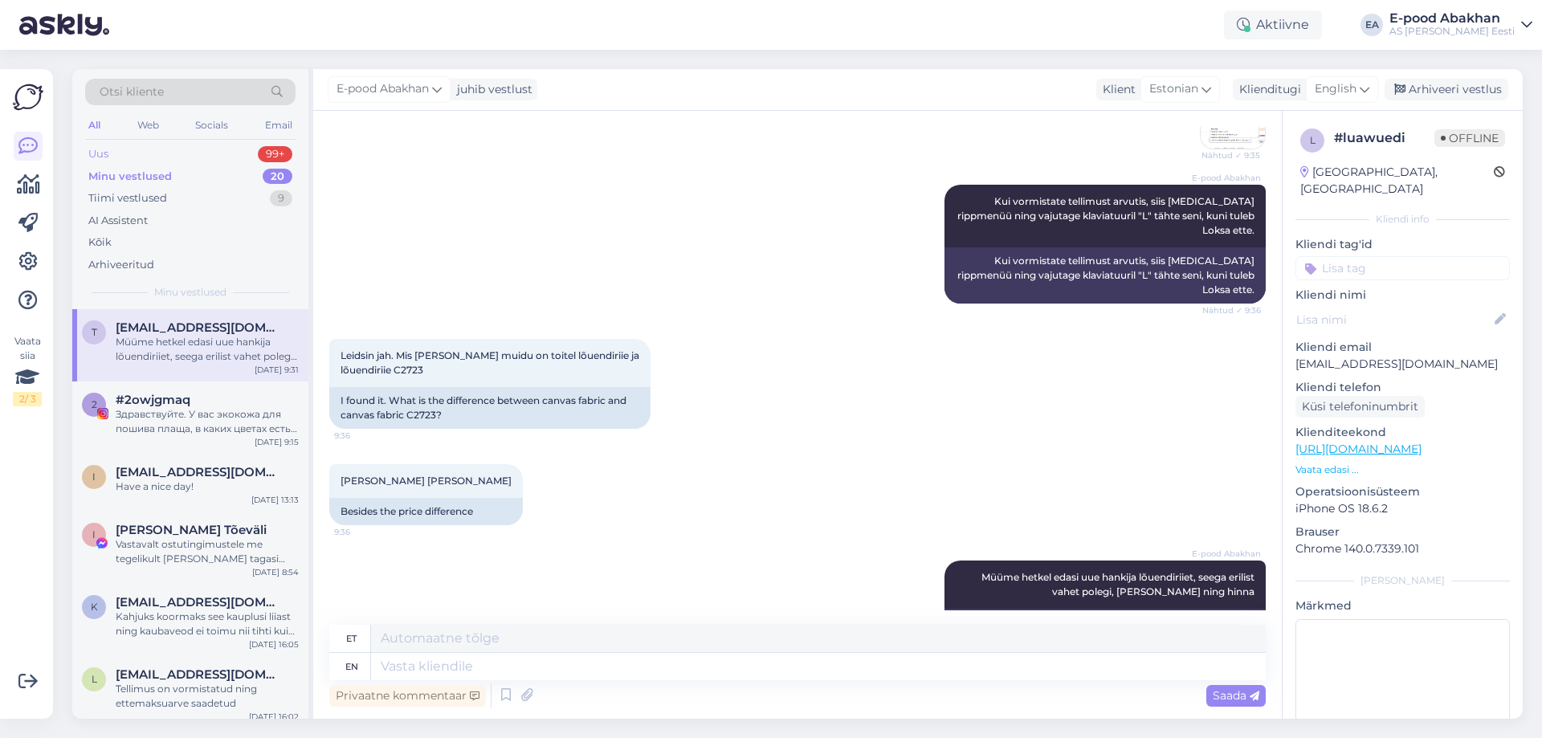
click at [181, 157] on div "Uus 99+" at bounding box center [190, 154] width 210 height 22
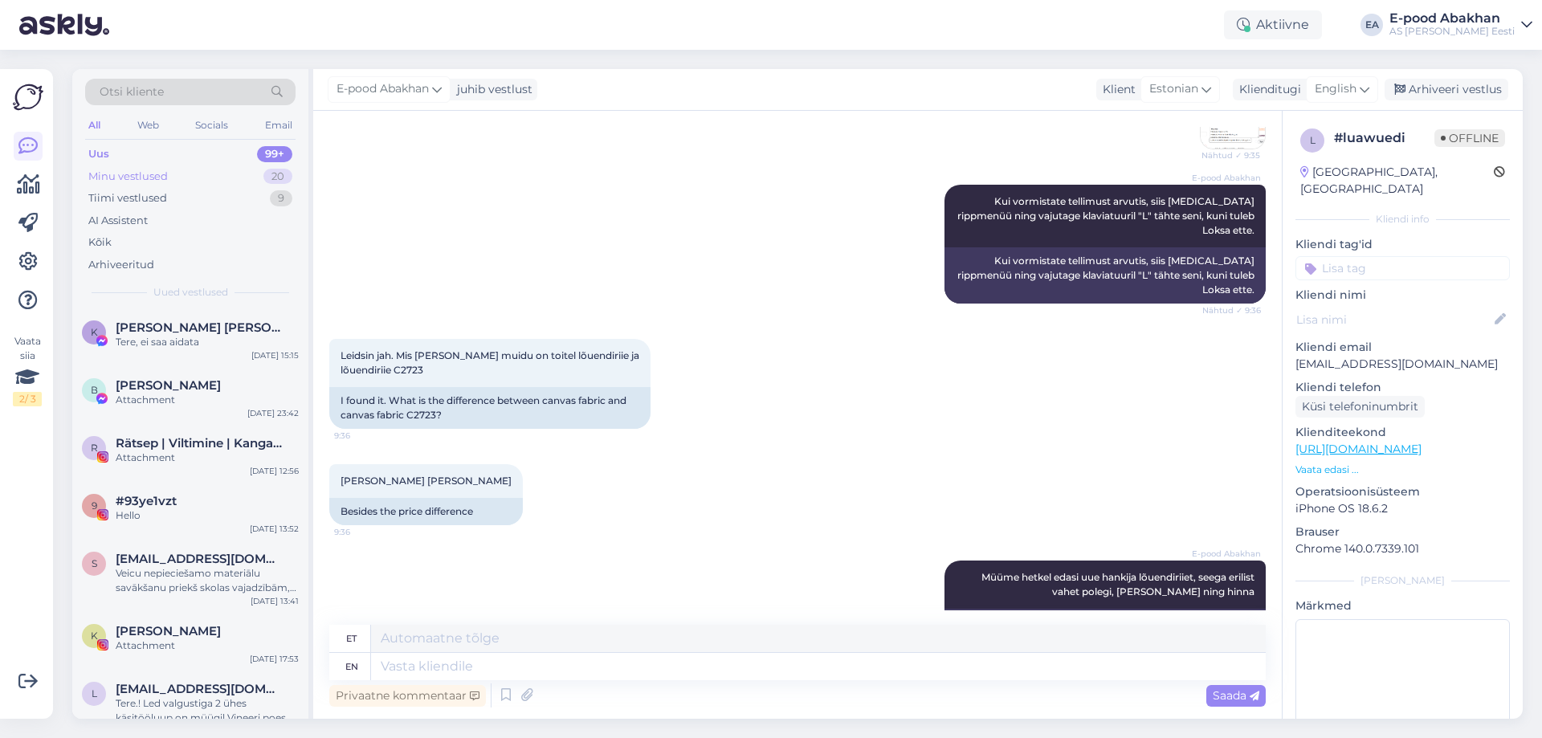
click at [157, 174] on div "Minu vestlused" at bounding box center [128, 177] width 80 height 16
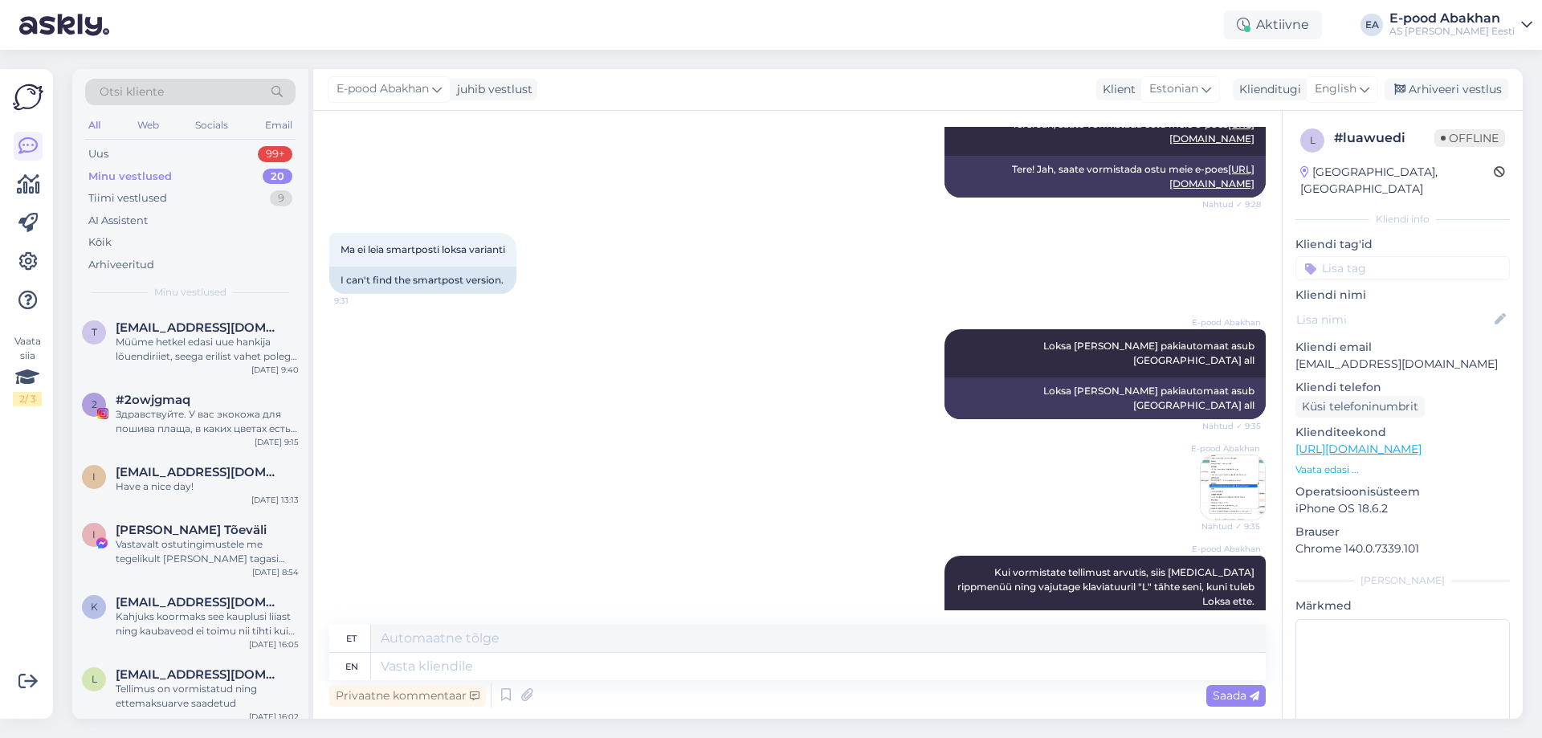
scroll to position [241, 0]
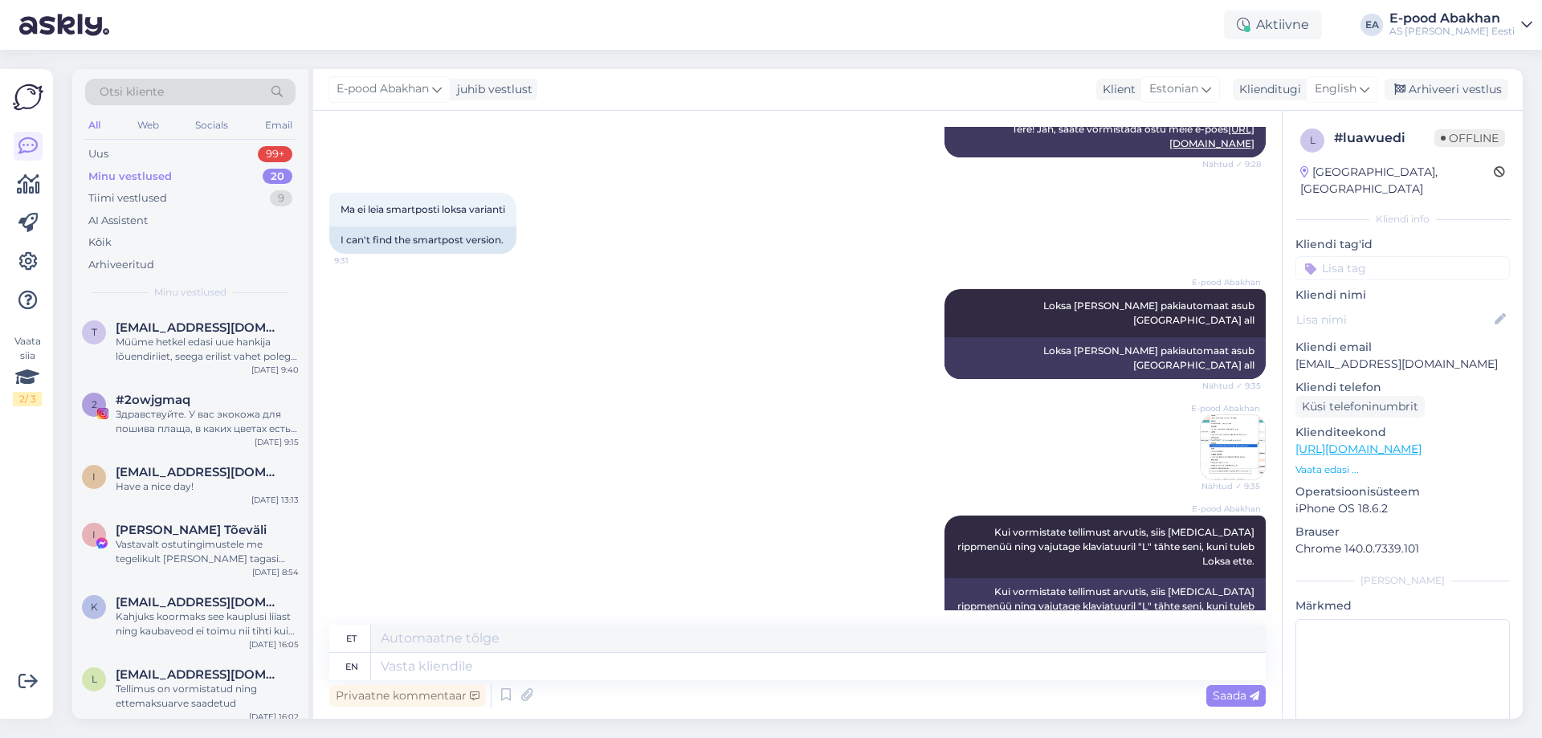
click at [1234, 425] on img at bounding box center [1233, 447] width 64 height 64
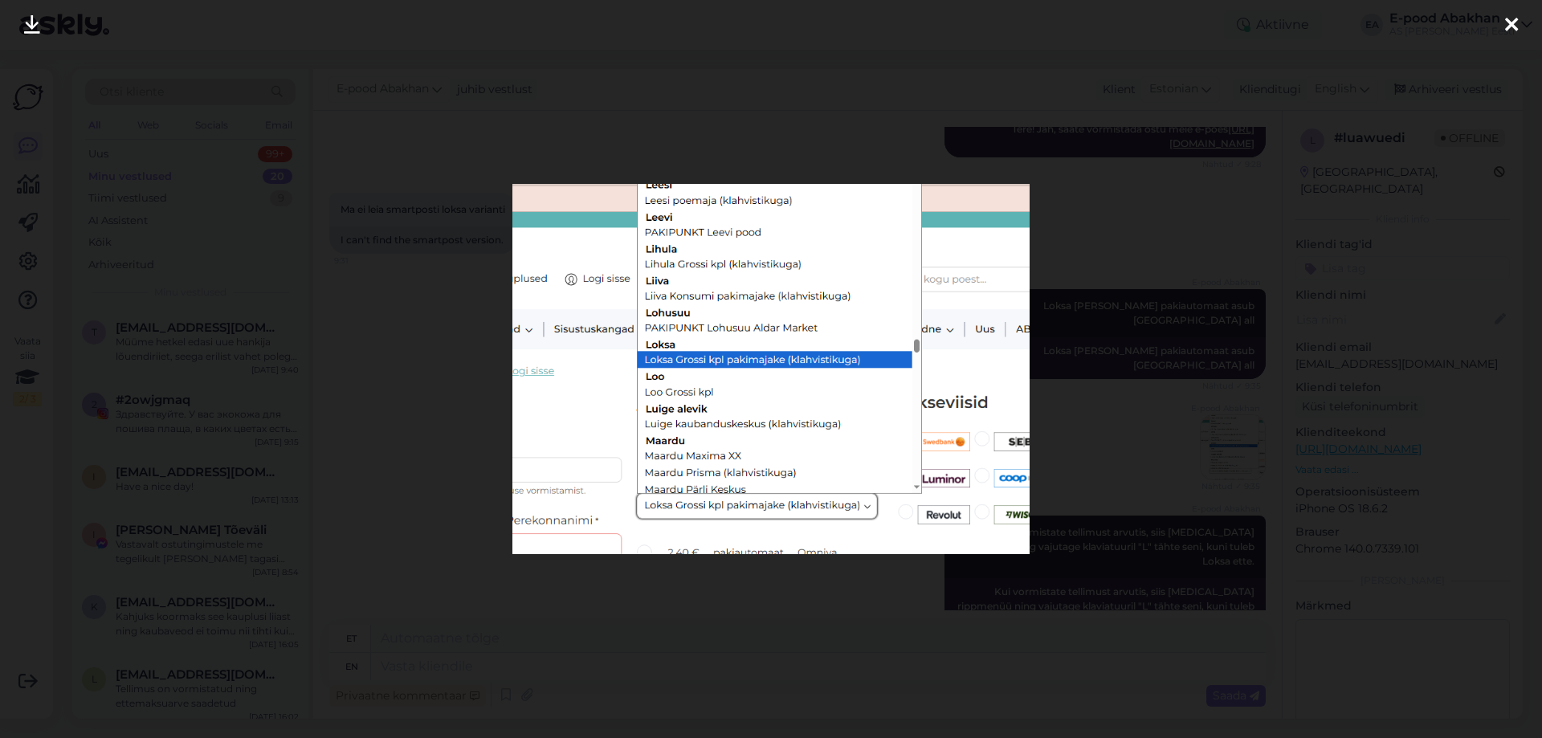
click at [1231, 517] on div at bounding box center [771, 369] width 1542 height 738
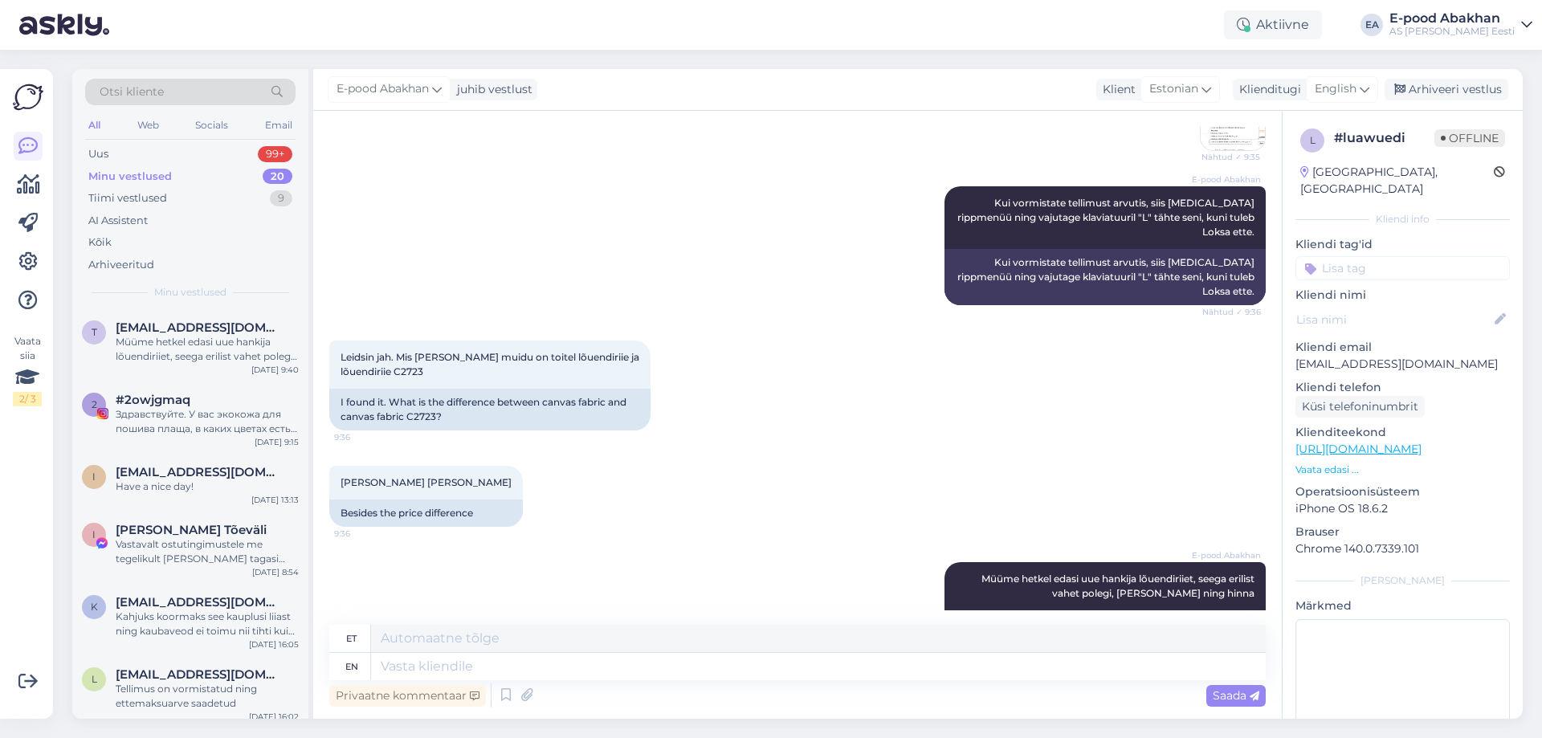
scroll to position [572, 0]
click at [153, 148] on div "Uus 99+" at bounding box center [190, 154] width 210 height 22
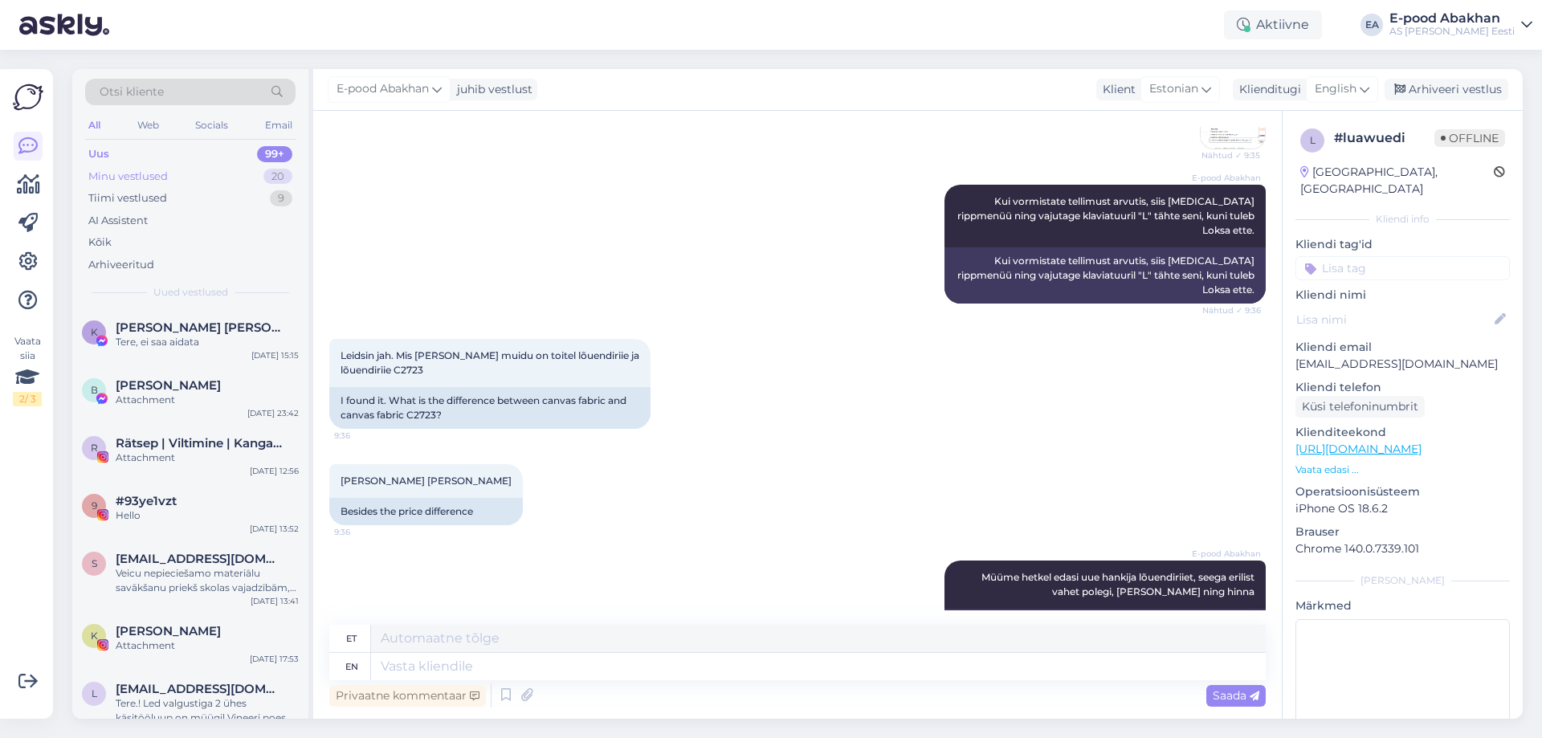
click at [153, 176] on div "Minu vestlused" at bounding box center [128, 177] width 80 height 16
